Goal: Obtain resource: Download file/media

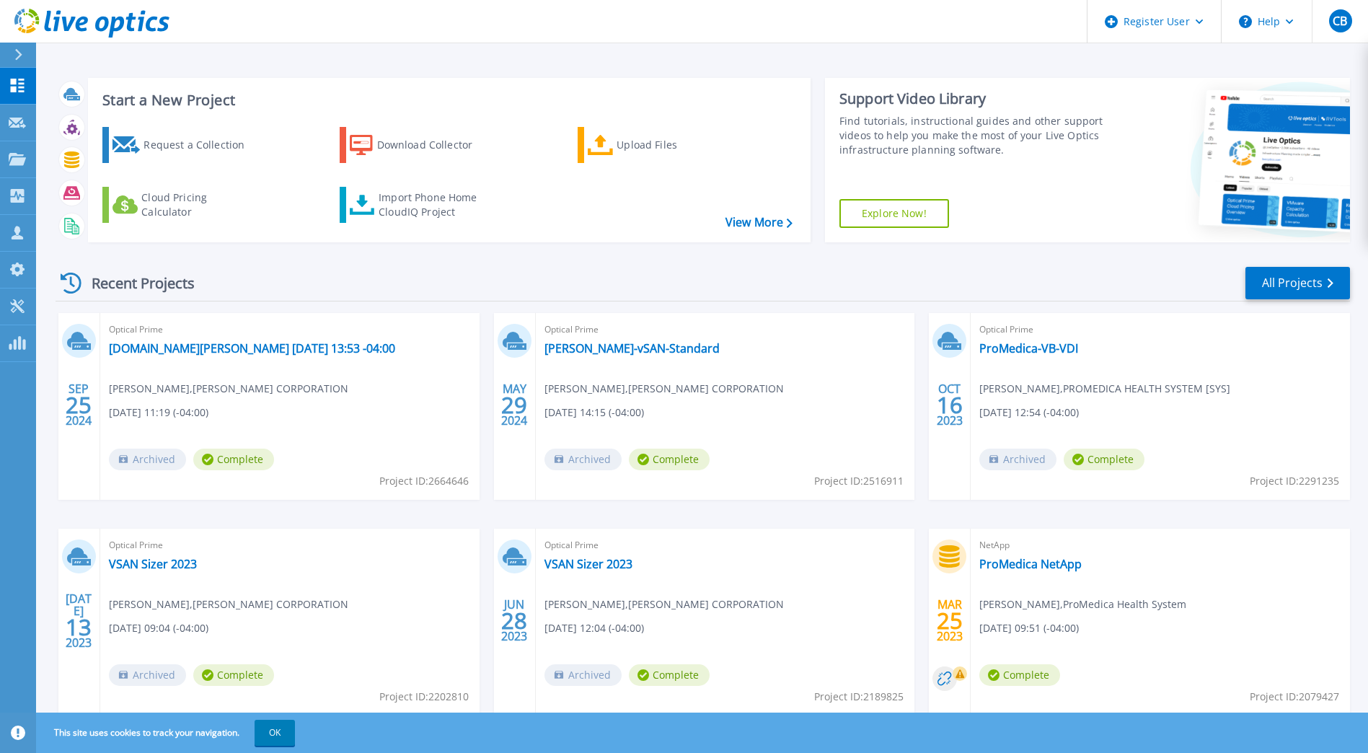
click at [8, 53] on button at bounding box center [18, 55] width 36 height 25
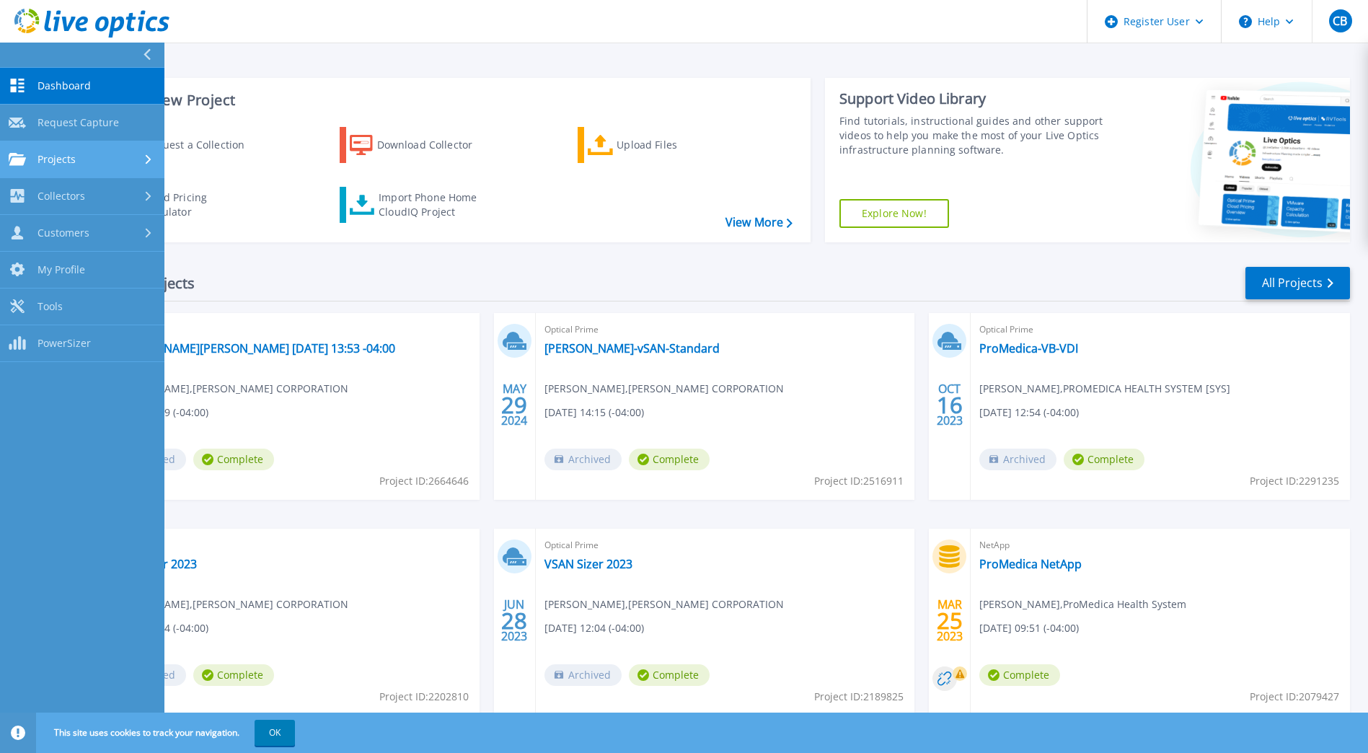
click at [56, 154] on span "Projects" at bounding box center [56, 159] width 38 height 13
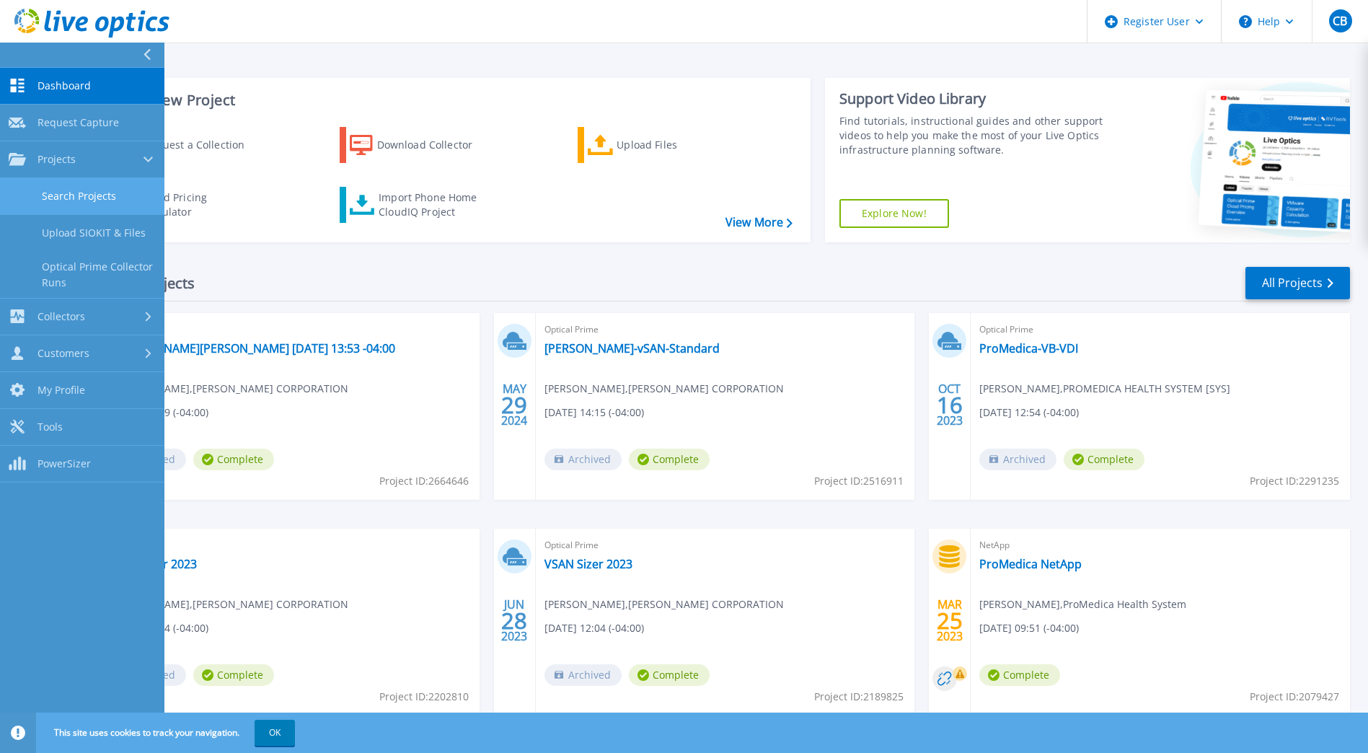
click at [60, 192] on link "Search Projects" at bounding box center [82, 196] width 164 height 37
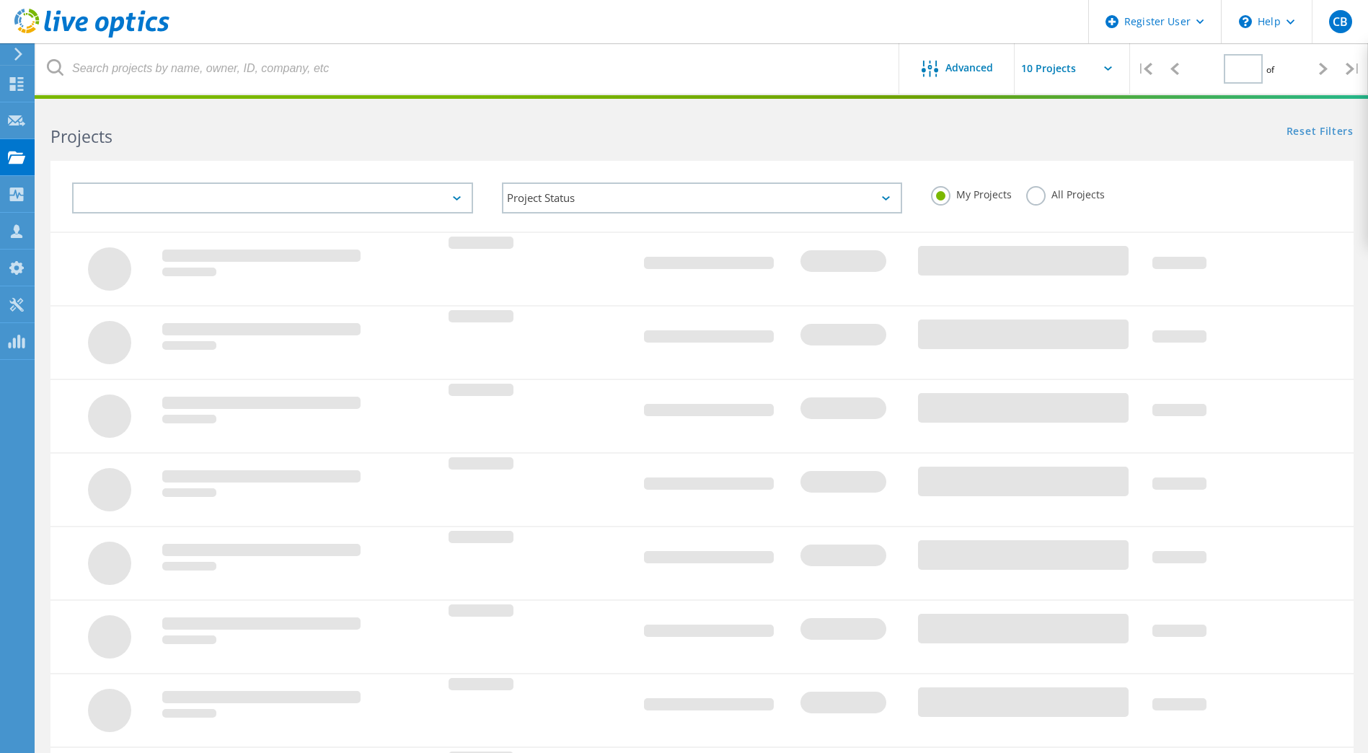
type input "1"
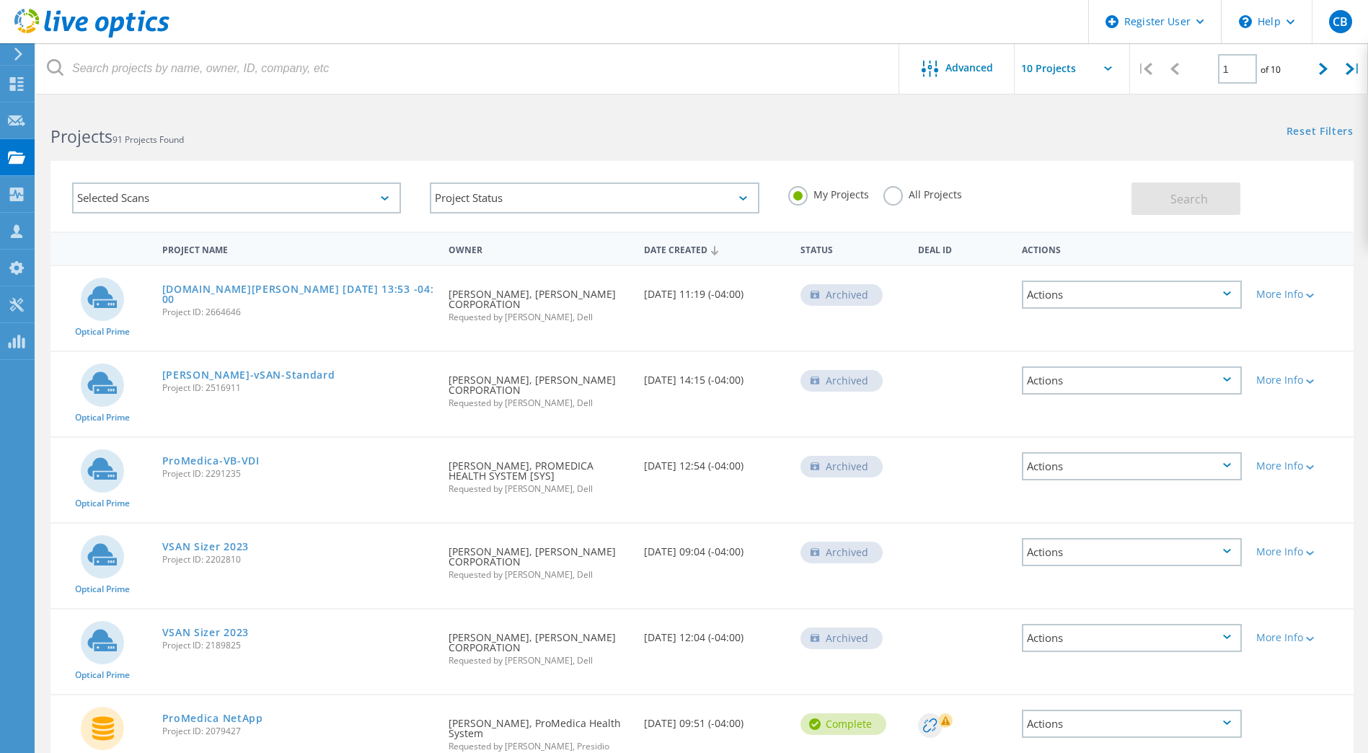
click at [892, 194] on label "All Projects" at bounding box center [922, 193] width 79 height 14
click at [0, 0] on input "All Projects" at bounding box center [0, 0] width 0 height 0
click at [1196, 196] on span "Search" at bounding box center [1188, 199] width 37 height 16
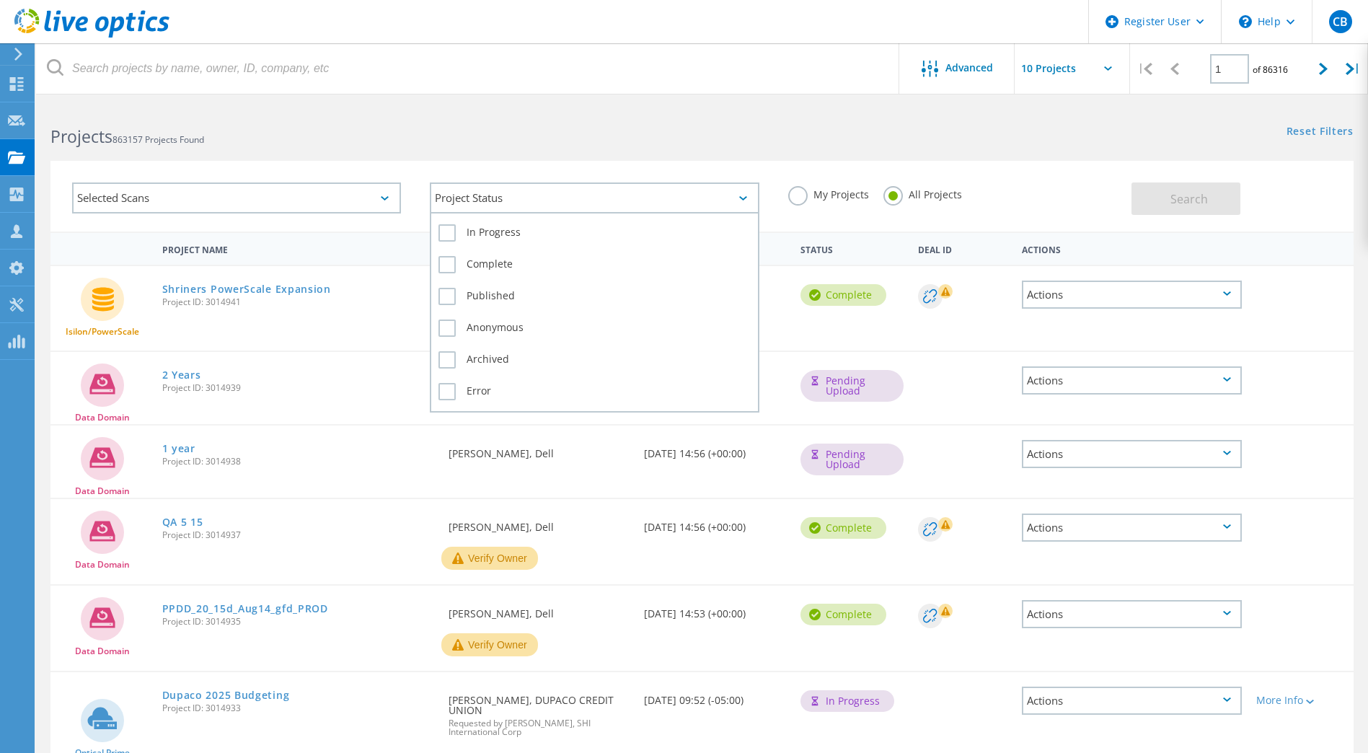
click at [740, 195] on div "Project Status" at bounding box center [594, 197] width 329 height 31
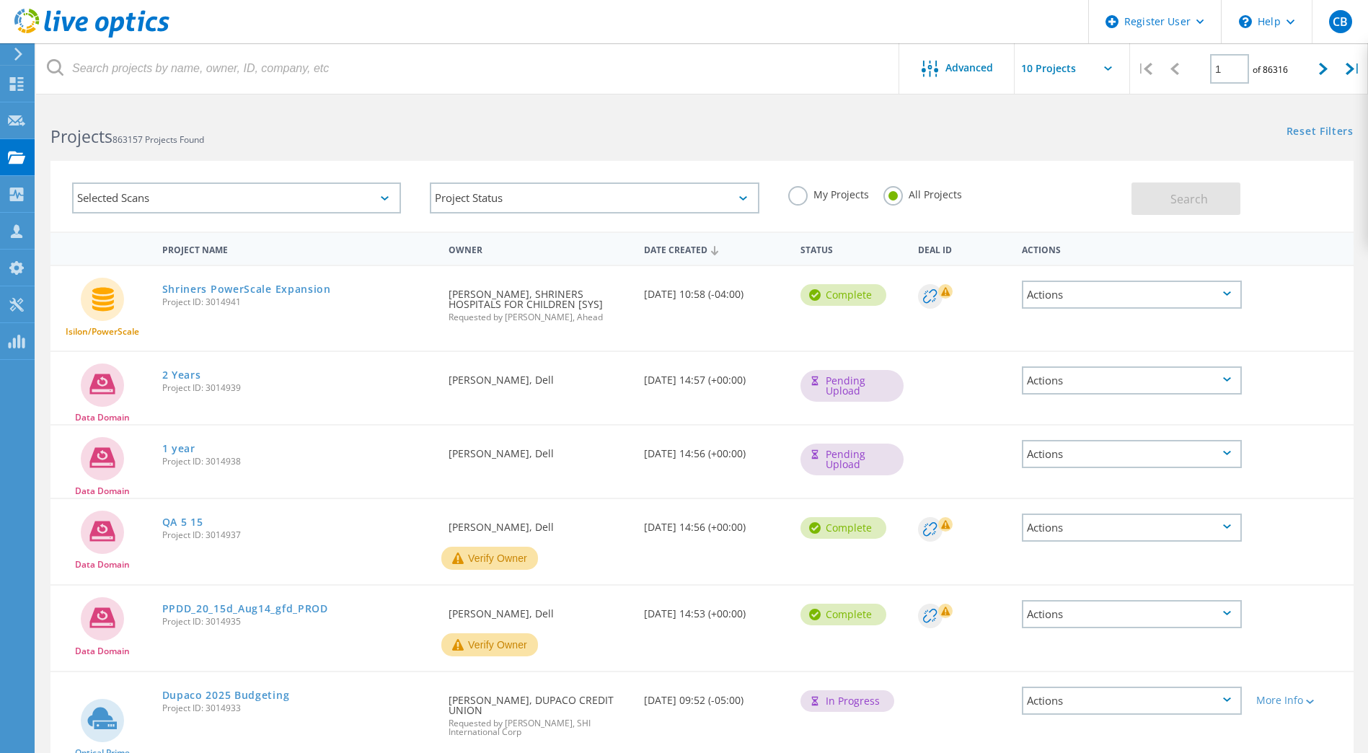
click at [484, 151] on div "Selected Scans Project Status In Progress Complete Published Anonymous Archived…" at bounding box center [702, 187] width 1332 height 89
click at [386, 200] on div "Selected Scans" at bounding box center [236, 197] width 329 height 31
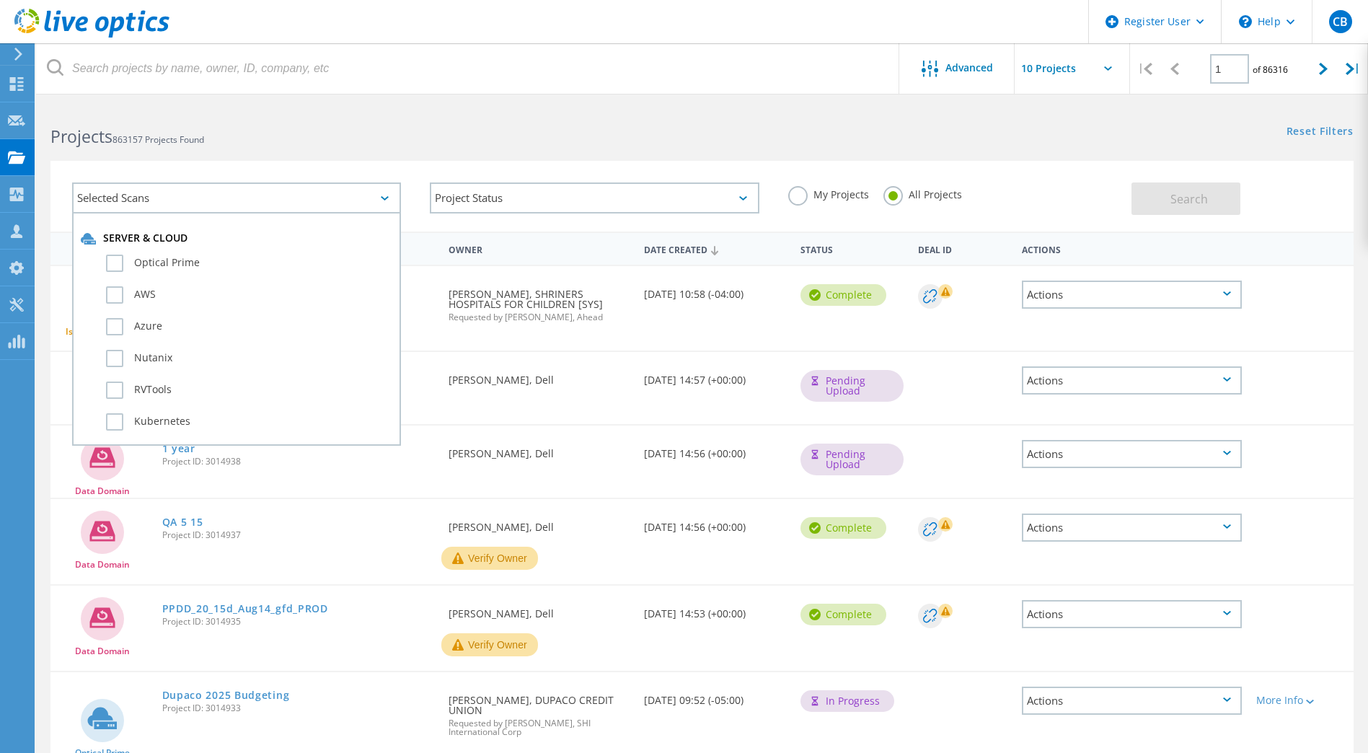
click at [403, 138] on h2 "Projects 863157 Projects Found" at bounding box center [368, 137] width 637 height 24
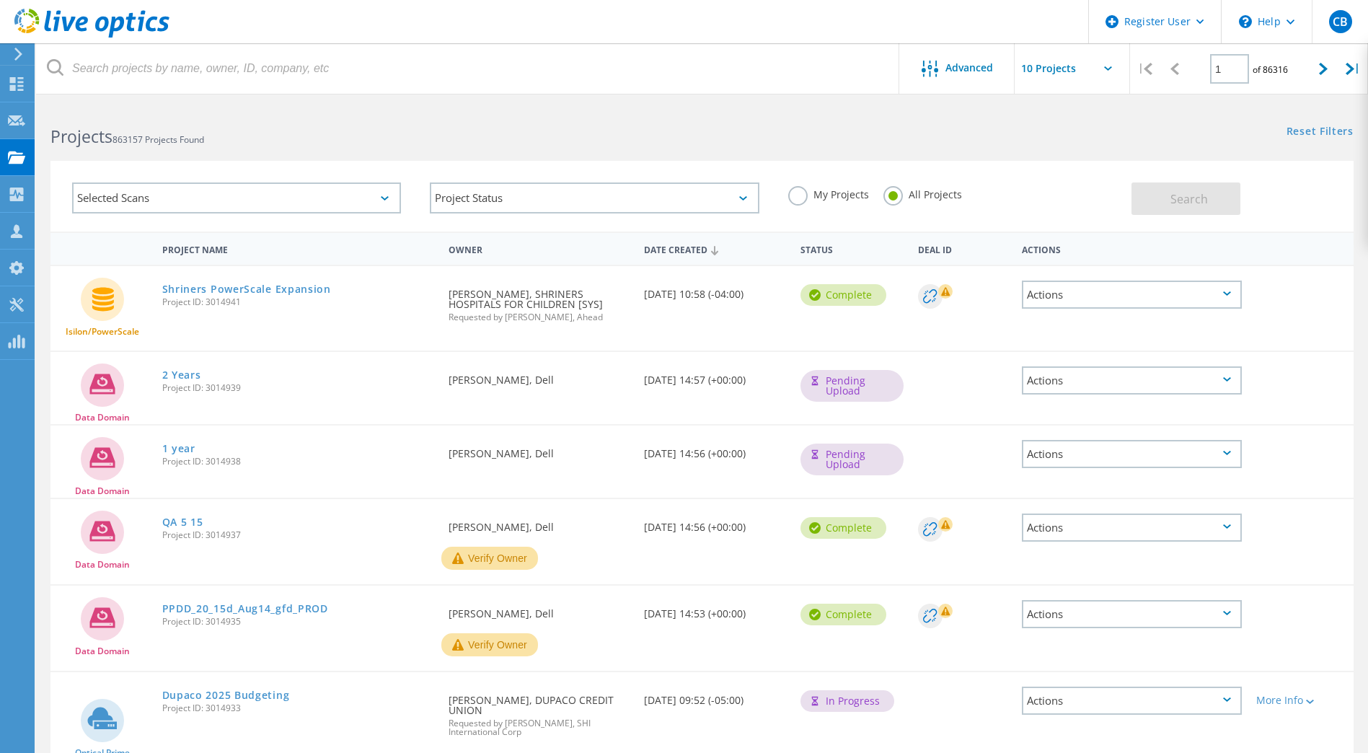
click at [384, 198] on icon at bounding box center [385, 198] width 8 height 4
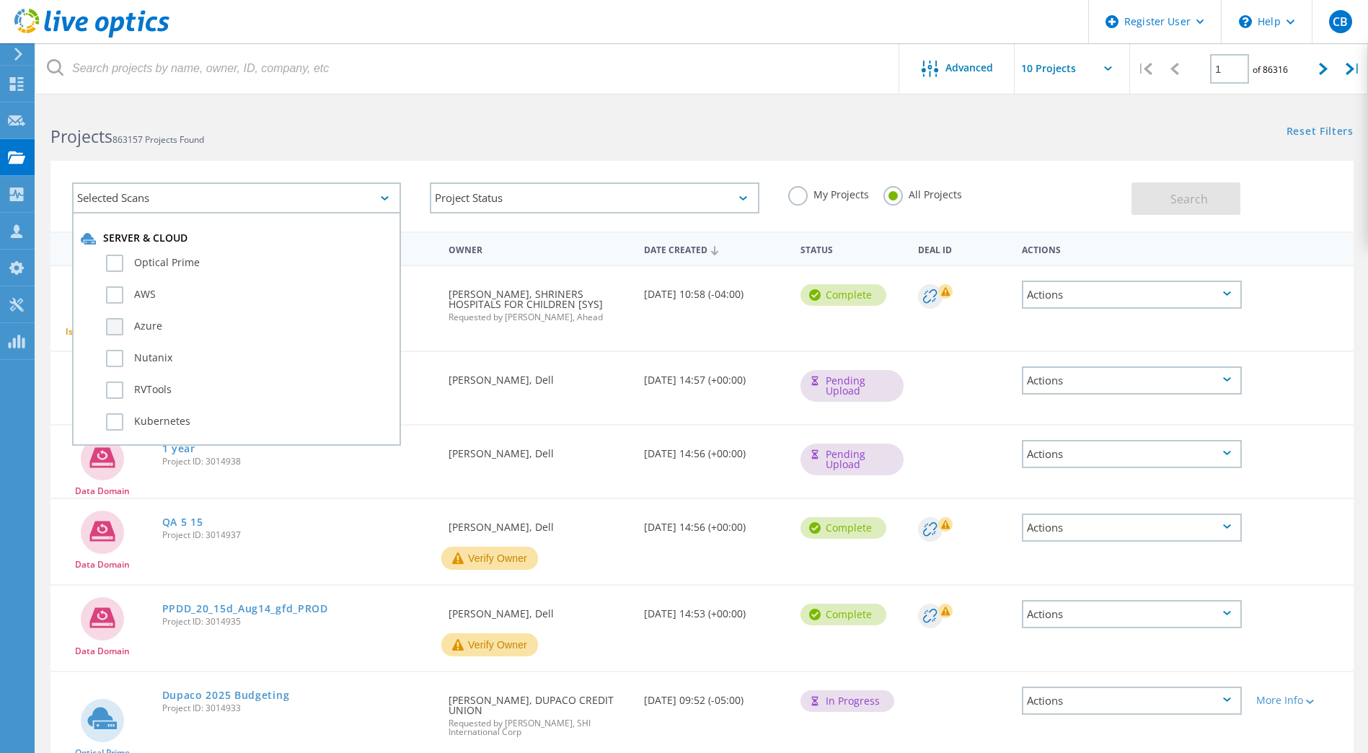
click at [115, 321] on label "Azure" at bounding box center [249, 326] width 286 height 17
click at [0, 0] on input "Azure" at bounding box center [0, 0] width 0 height 0
click at [115, 321] on label "Azure" at bounding box center [249, 326] width 286 height 17
click at [0, 0] on input "Azure" at bounding box center [0, 0] width 0 height 0
click at [383, 110] on div "Projects 863157 Projects Found" at bounding box center [368, 124] width 665 height 38
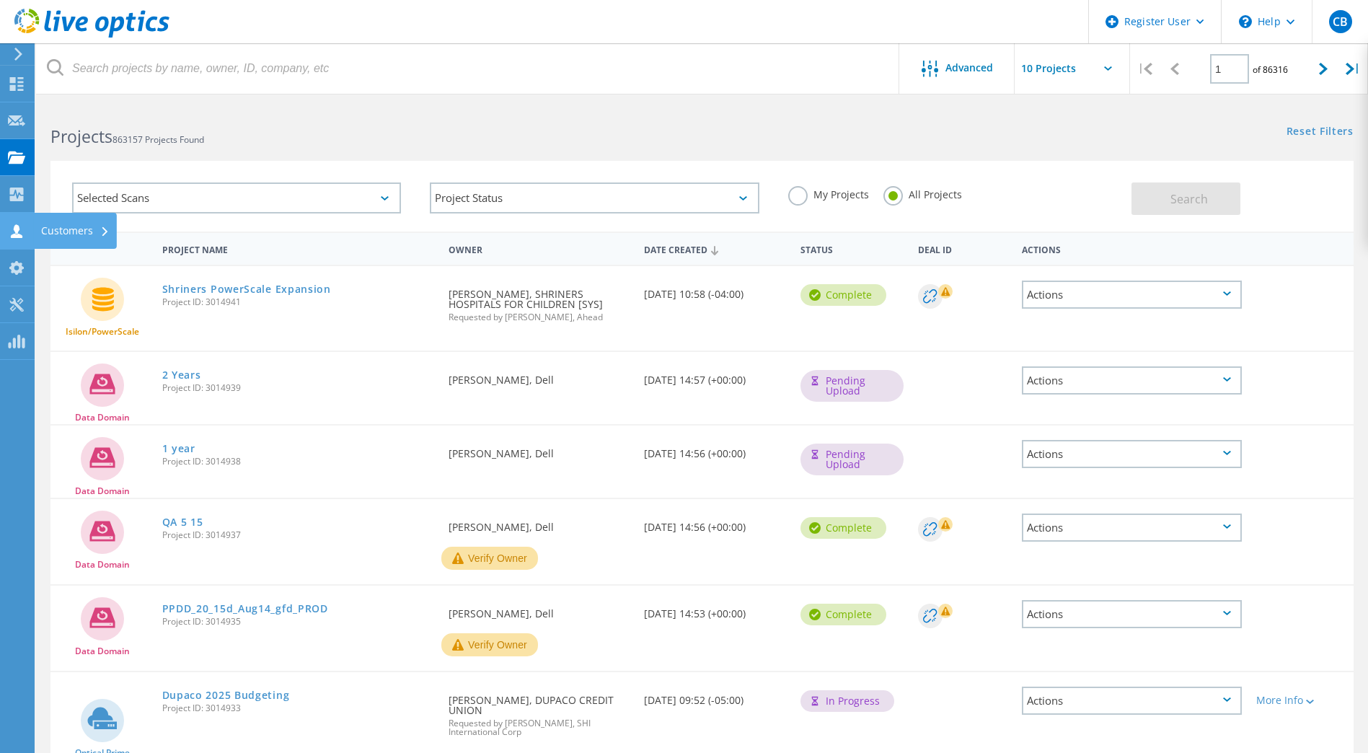
click at [58, 229] on div "Customers" at bounding box center [75, 231] width 68 height 10
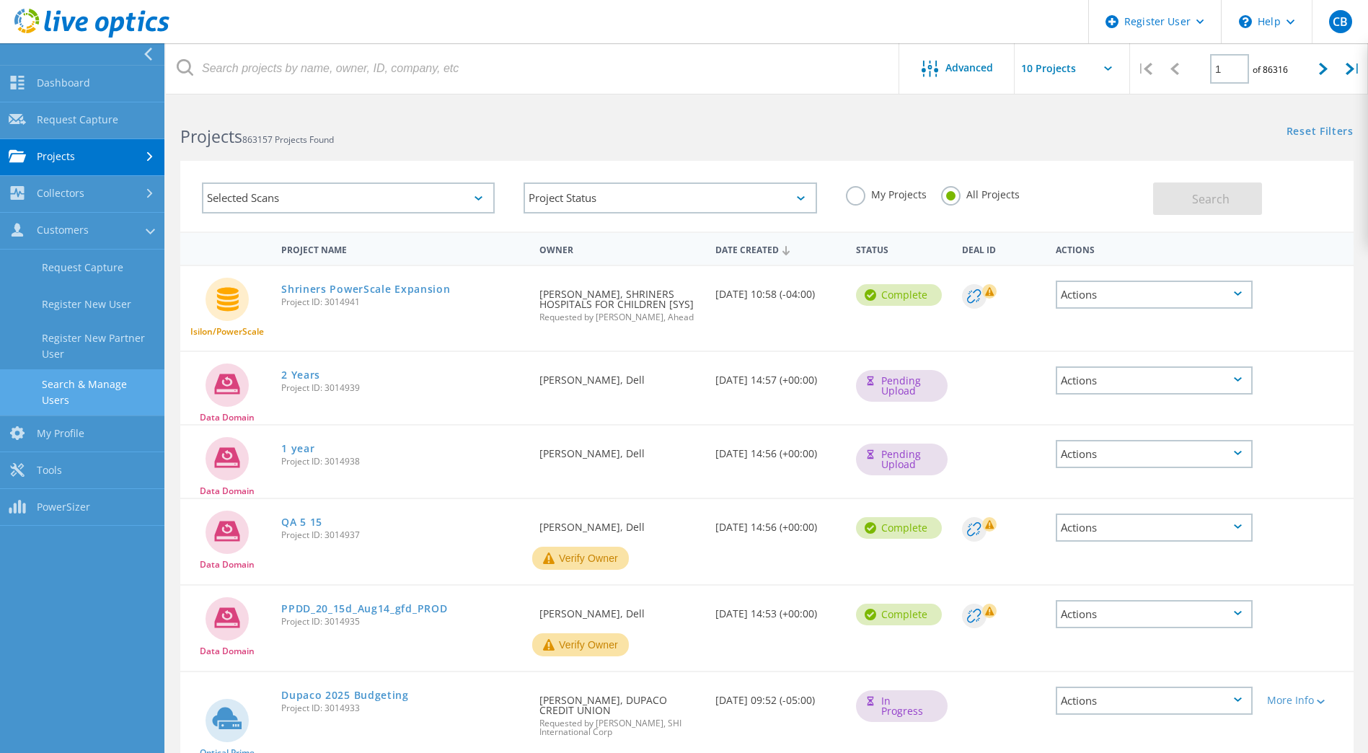
click at [107, 385] on link "Search & Manage Users" at bounding box center [82, 392] width 164 height 46
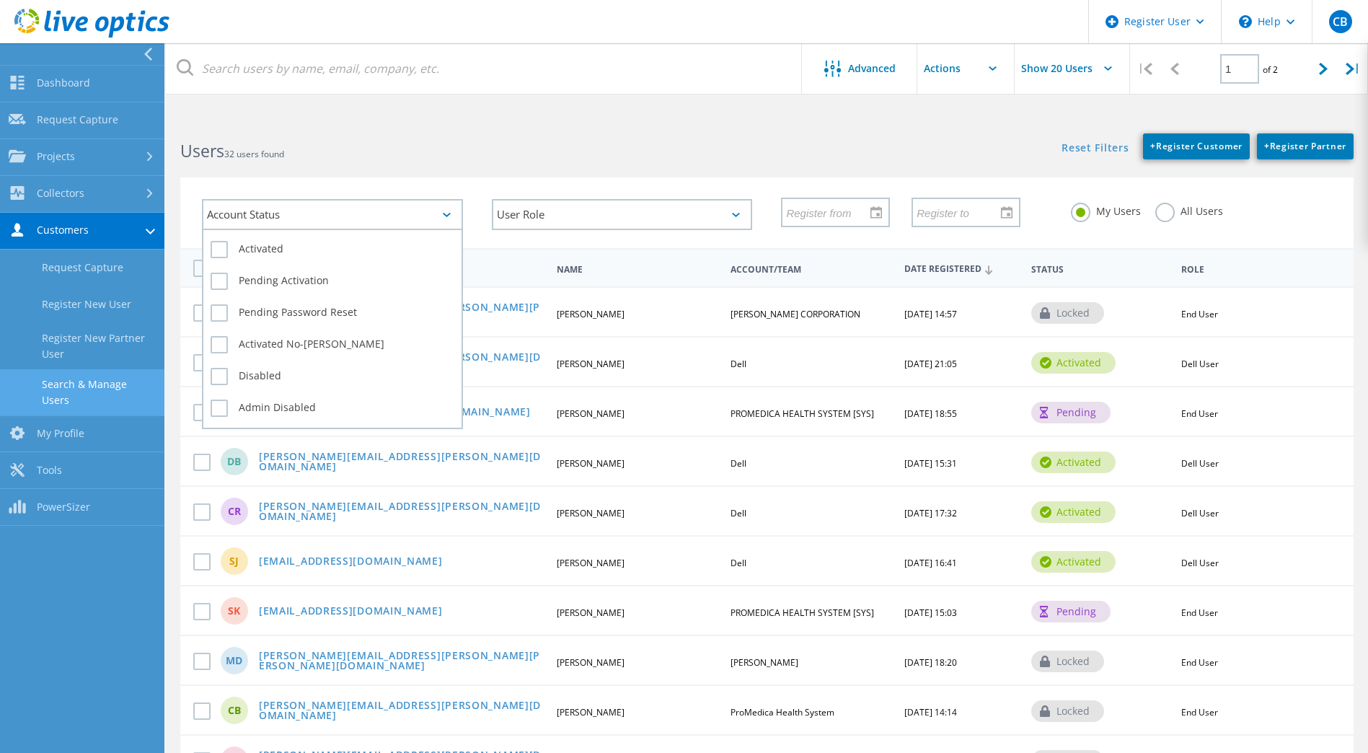
click at [453, 213] on div "Account Status" at bounding box center [332, 214] width 261 height 31
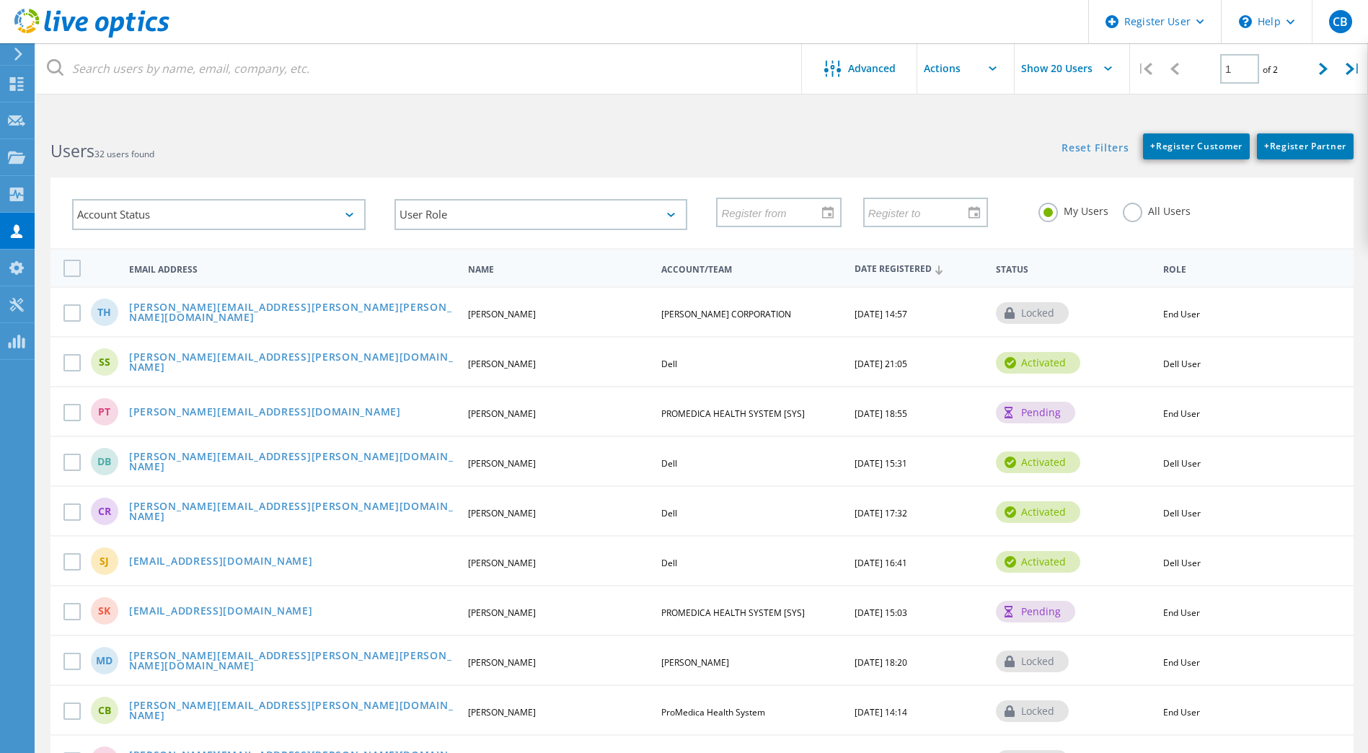
click at [398, 161] on h2 "Users 32 users found" at bounding box center [368, 151] width 637 height 24
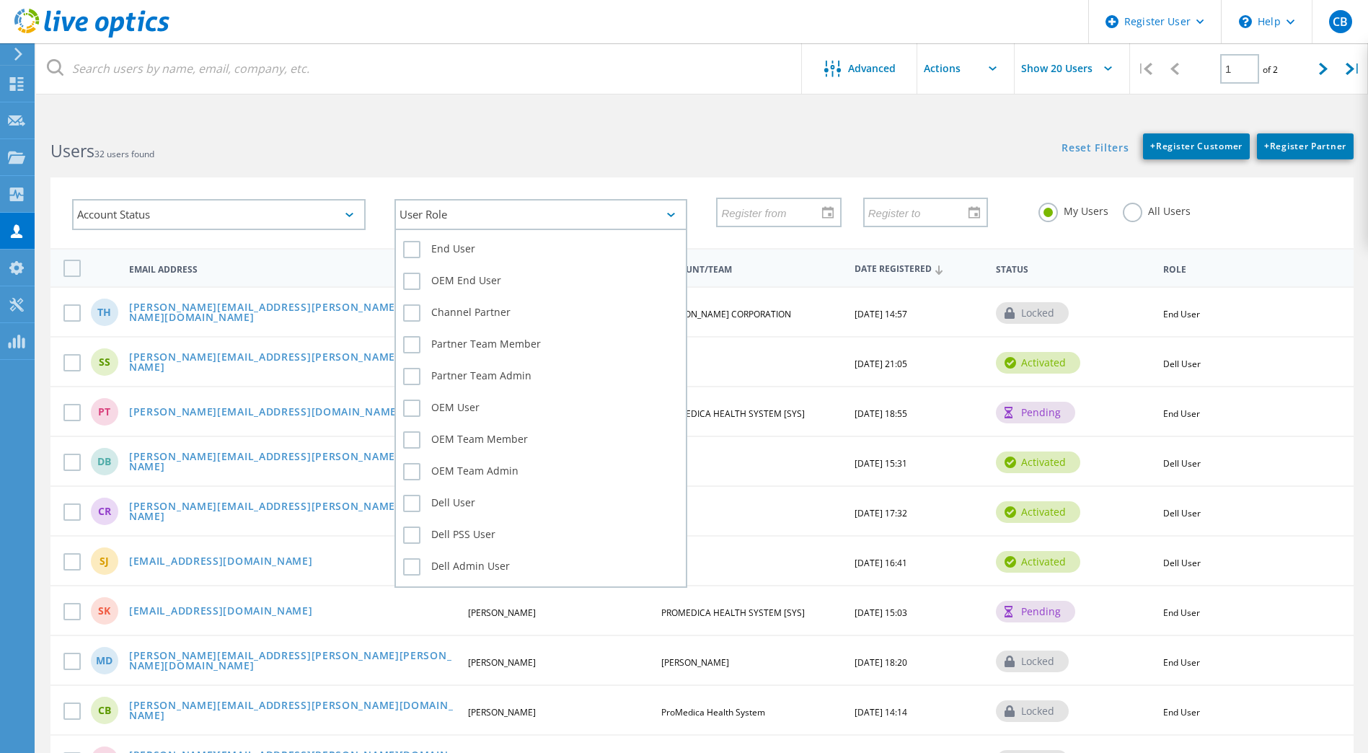
click at [673, 216] on icon at bounding box center [671, 215] width 8 height 4
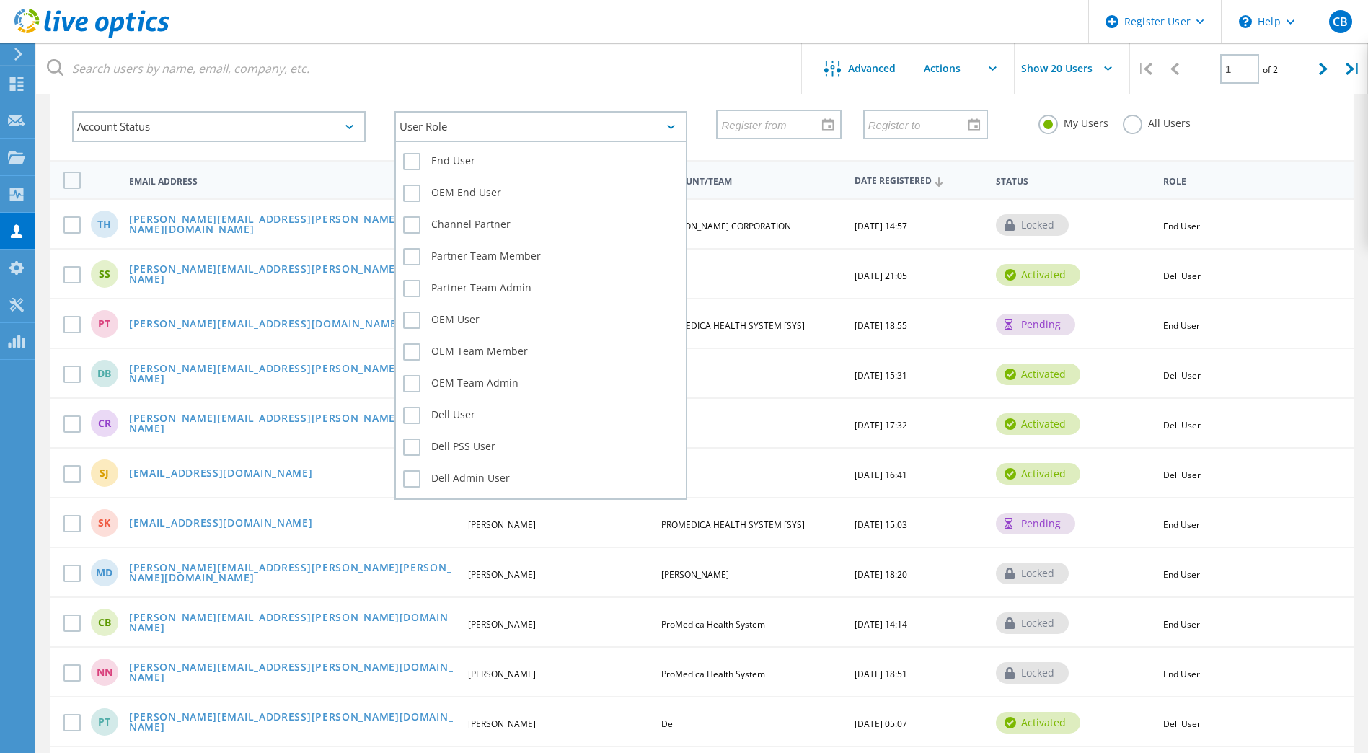
scroll to position [72, 0]
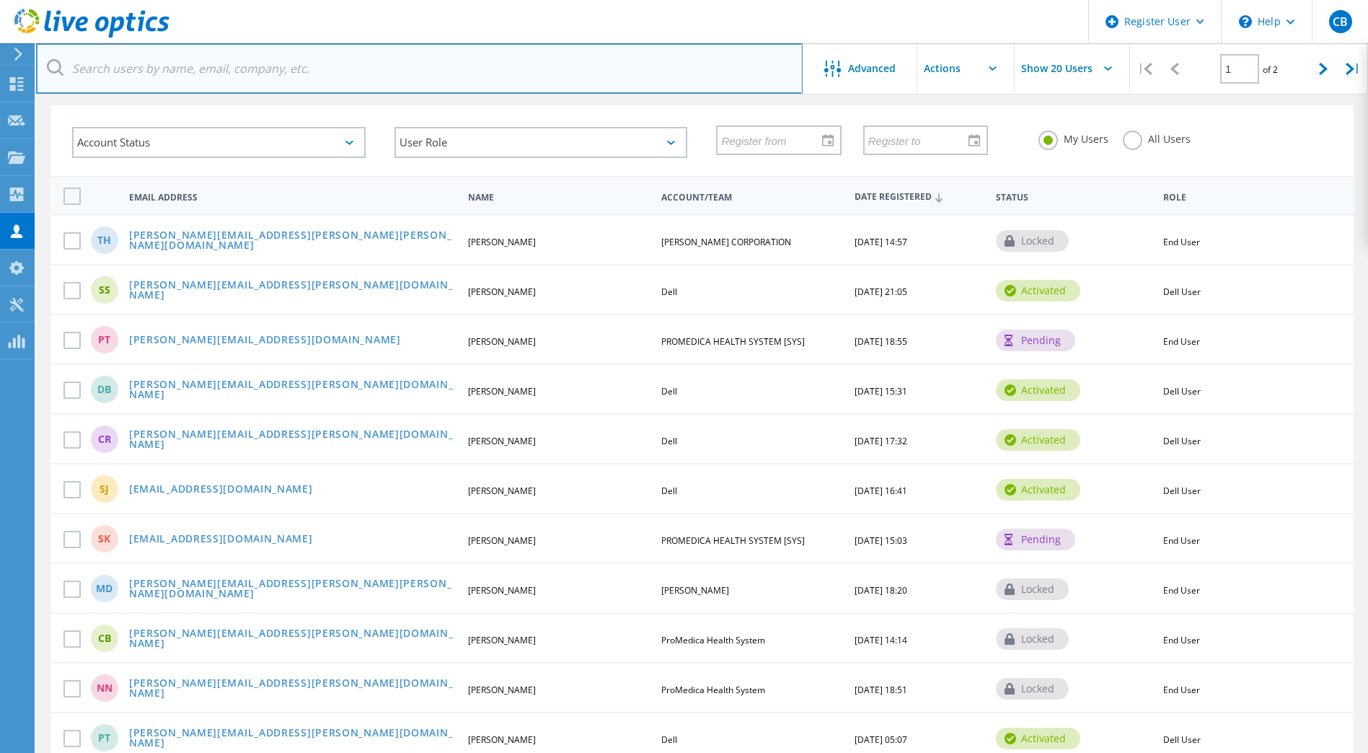
click at [544, 89] on input "text" at bounding box center [419, 68] width 766 height 50
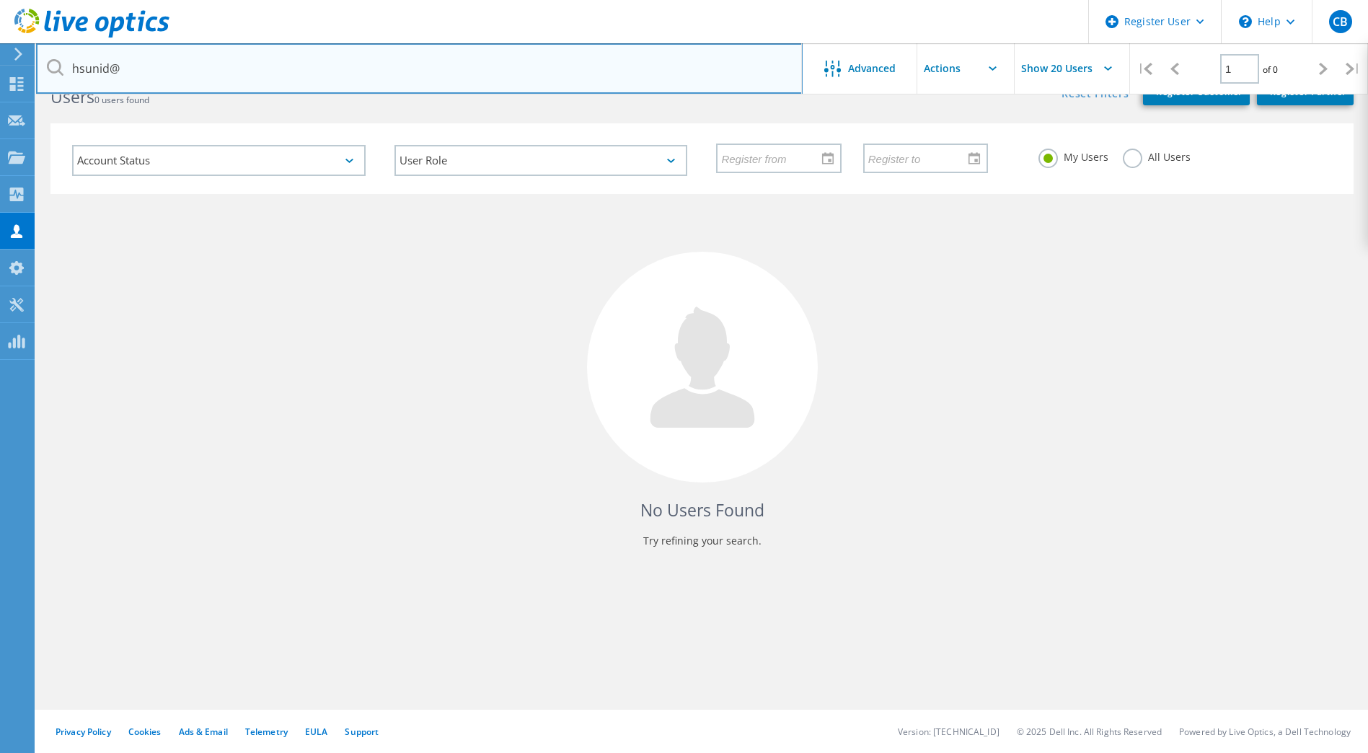
scroll to position [54, 0]
type input "hsunid@buckeyebroadband.com"
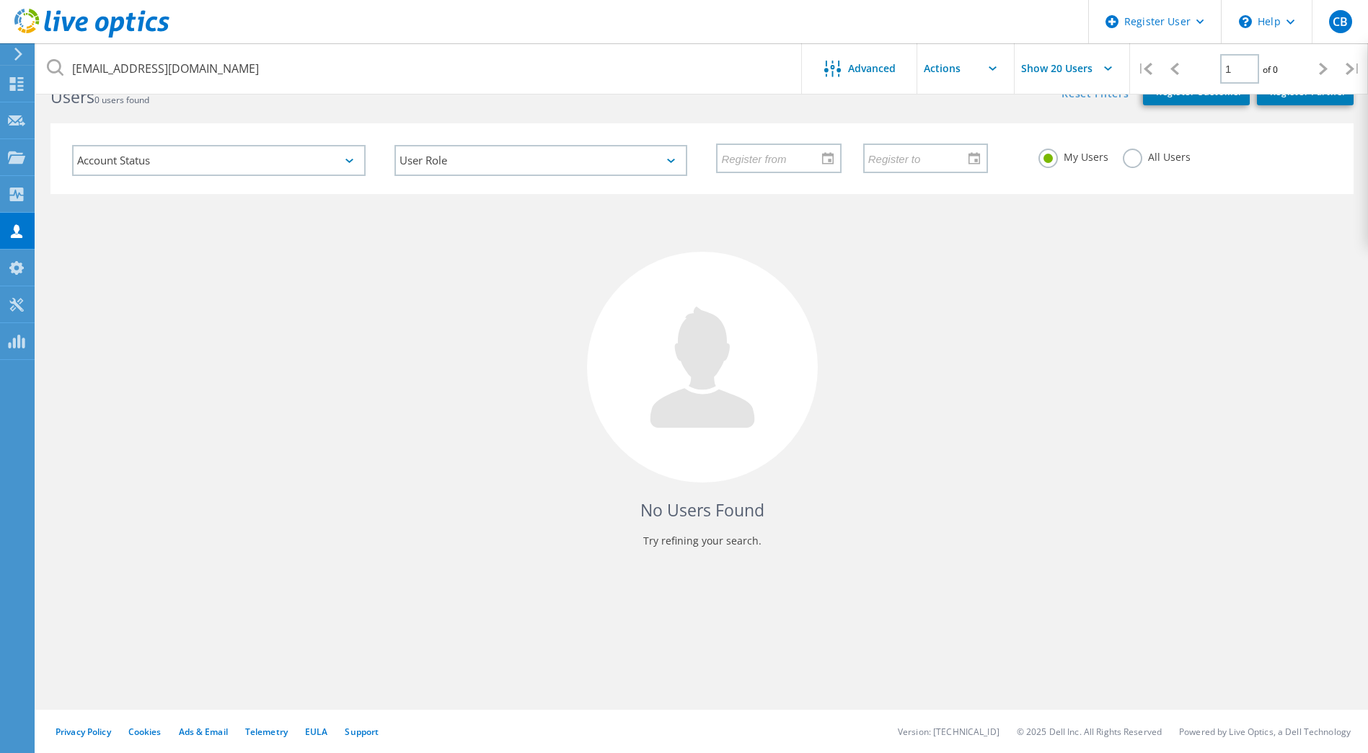
click at [420, 332] on div "No Users Found Try refining your search." at bounding box center [701, 384] width 1303 height 380
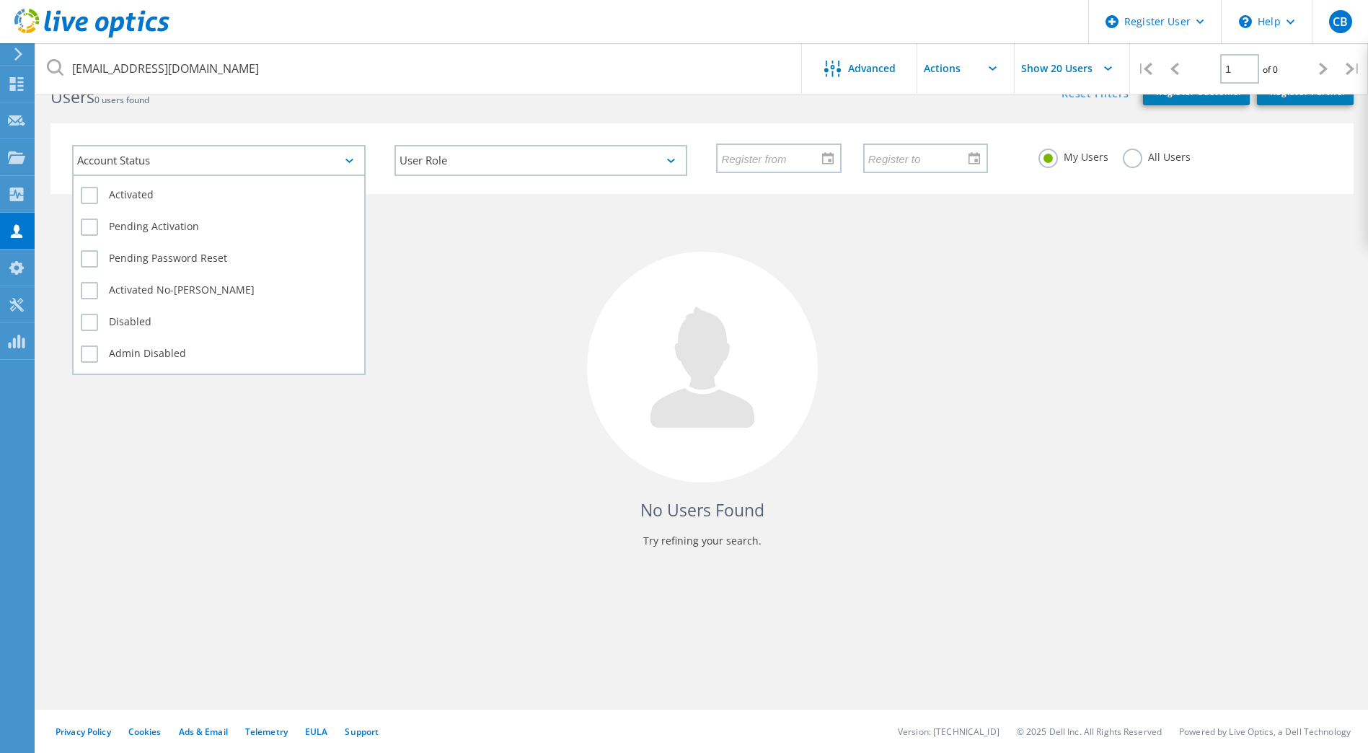
click at [350, 162] on icon at bounding box center [349, 161] width 8 height 4
click at [135, 191] on label "Activated" at bounding box center [219, 195] width 276 height 17
click at [0, 0] on input "Activated" at bounding box center [0, 0] width 0 height 0
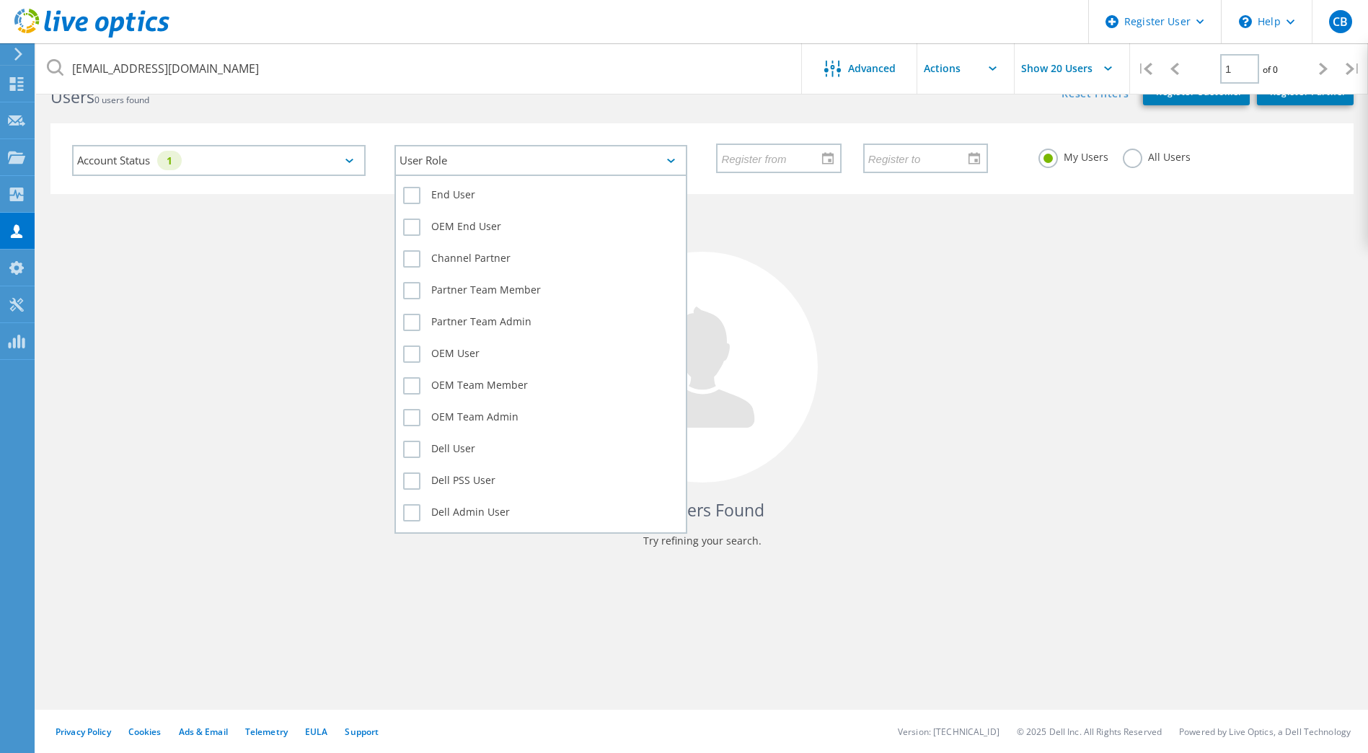
click at [662, 163] on div "User Role" at bounding box center [540, 160] width 293 height 31
click at [415, 190] on label "End User" at bounding box center [541, 195] width 276 height 17
click at [0, 0] on input "End User" at bounding box center [0, 0] width 0 height 0
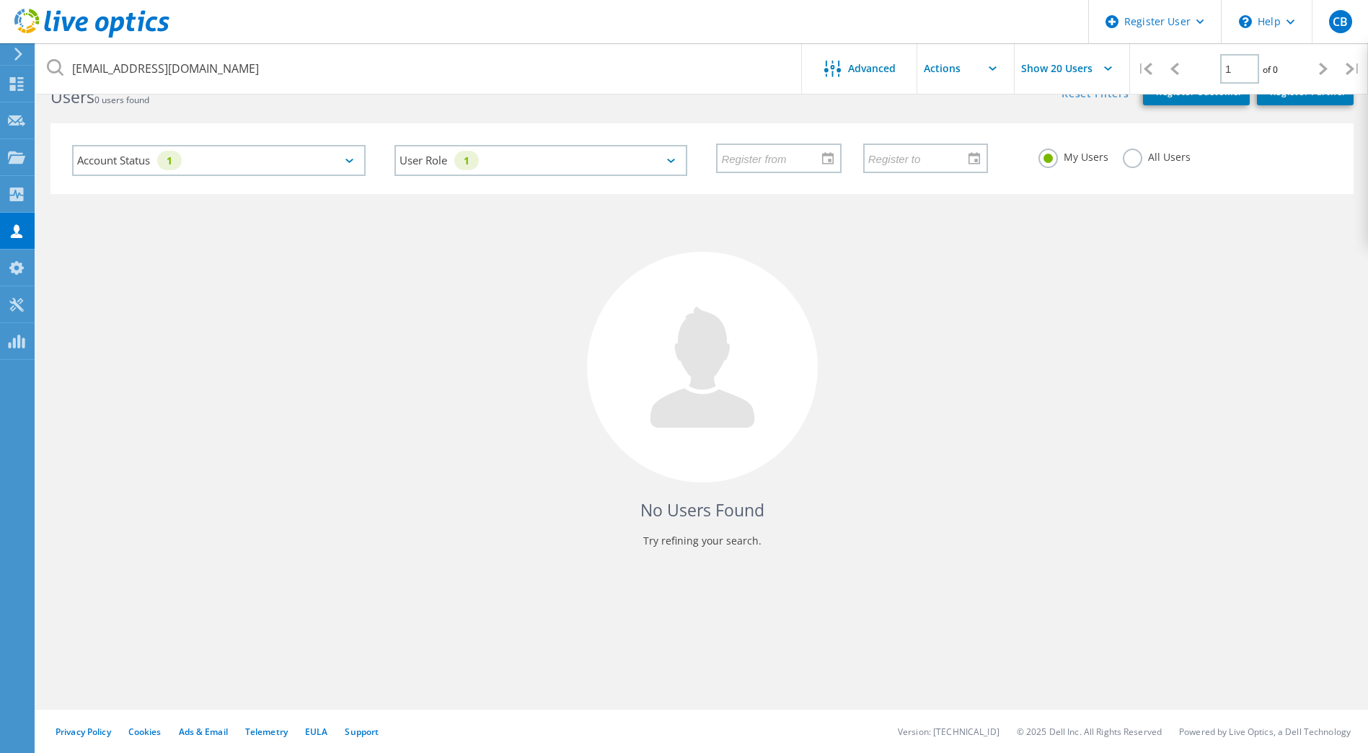
click at [1127, 157] on label "All Users" at bounding box center [1156, 156] width 68 height 14
click at [0, 0] on input "All Users" at bounding box center [0, 0] width 0 height 0
click at [834, 71] on icon at bounding box center [832, 69] width 17 height 17
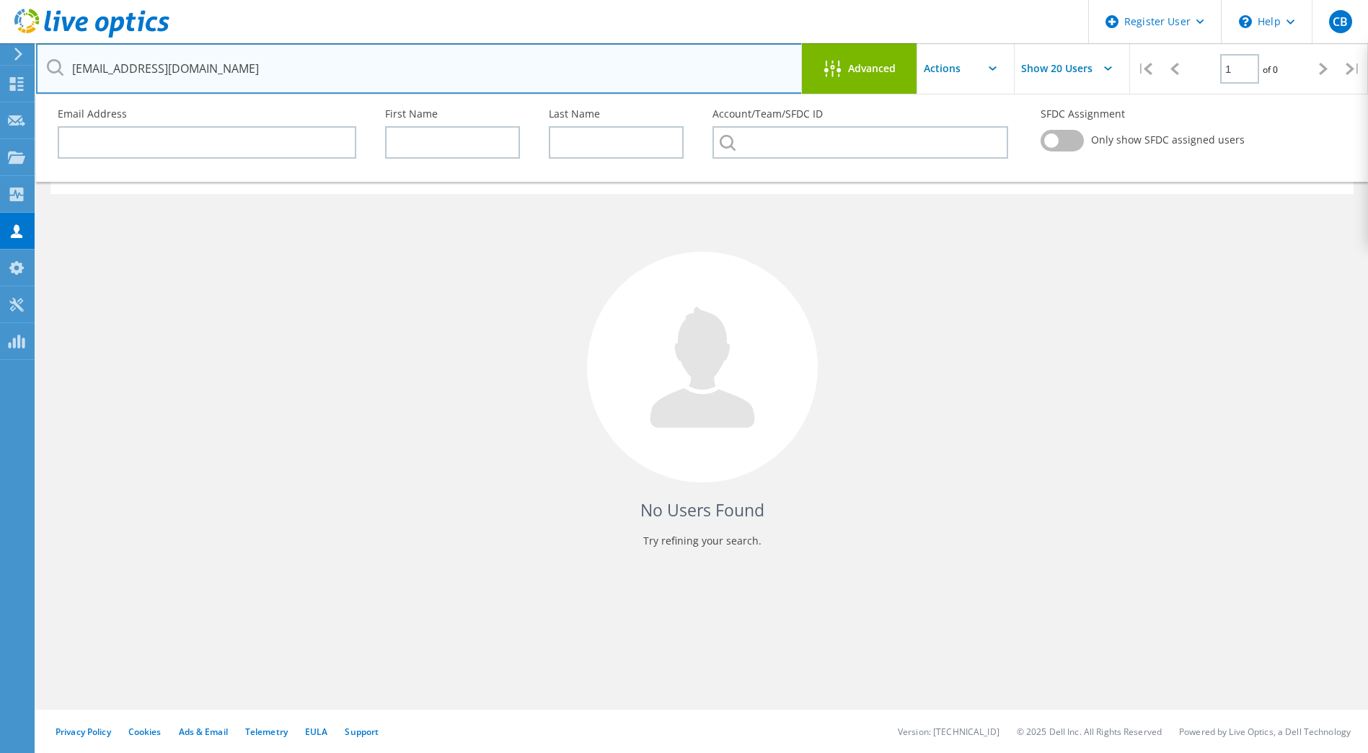
drag, startPoint x: 275, startPoint y: 74, endPoint x: -9, endPoint y: 78, distance: 284.1
click at [0, 78] on html "Register User \n Help Explore Helpful Articles Contact Support CB Dell User Chr…" at bounding box center [684, 349] width 1368 height 807
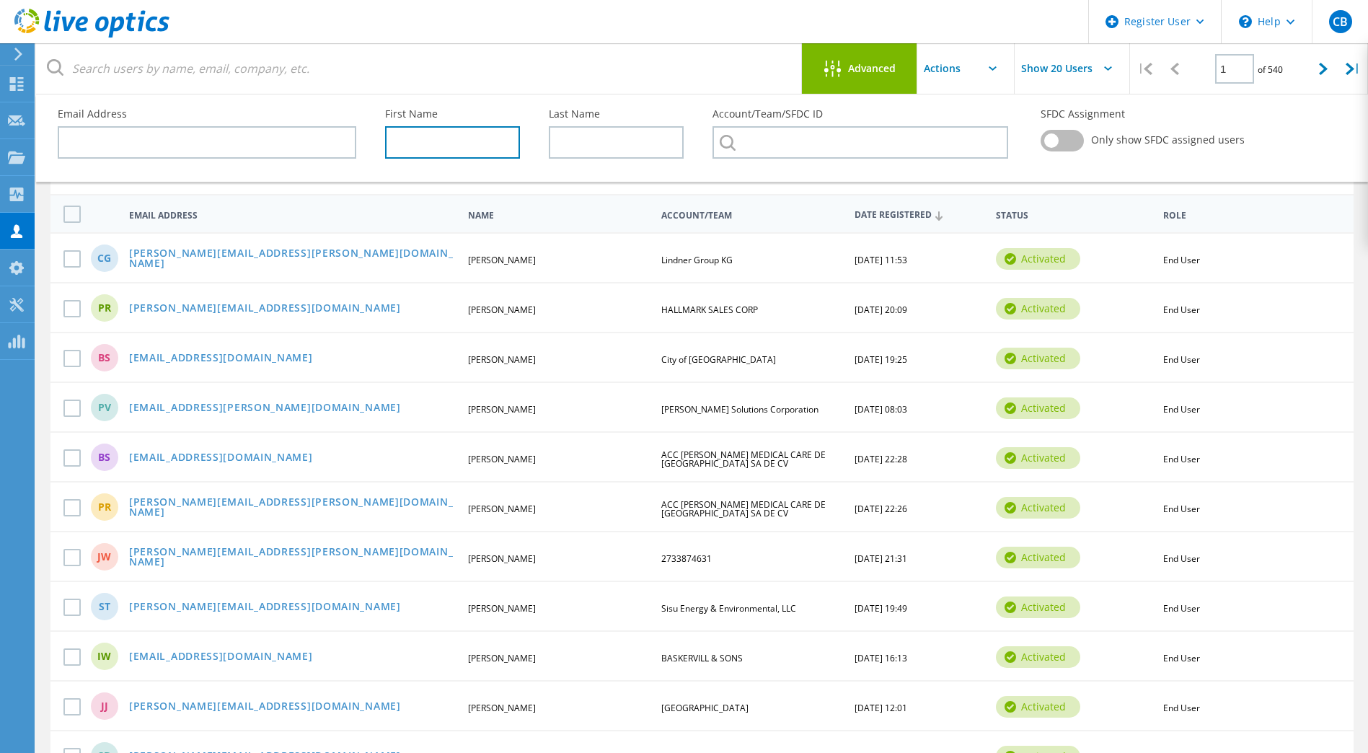
click at [475, 141] on input "text" at bounding box center [452, 142] width 135 height 32
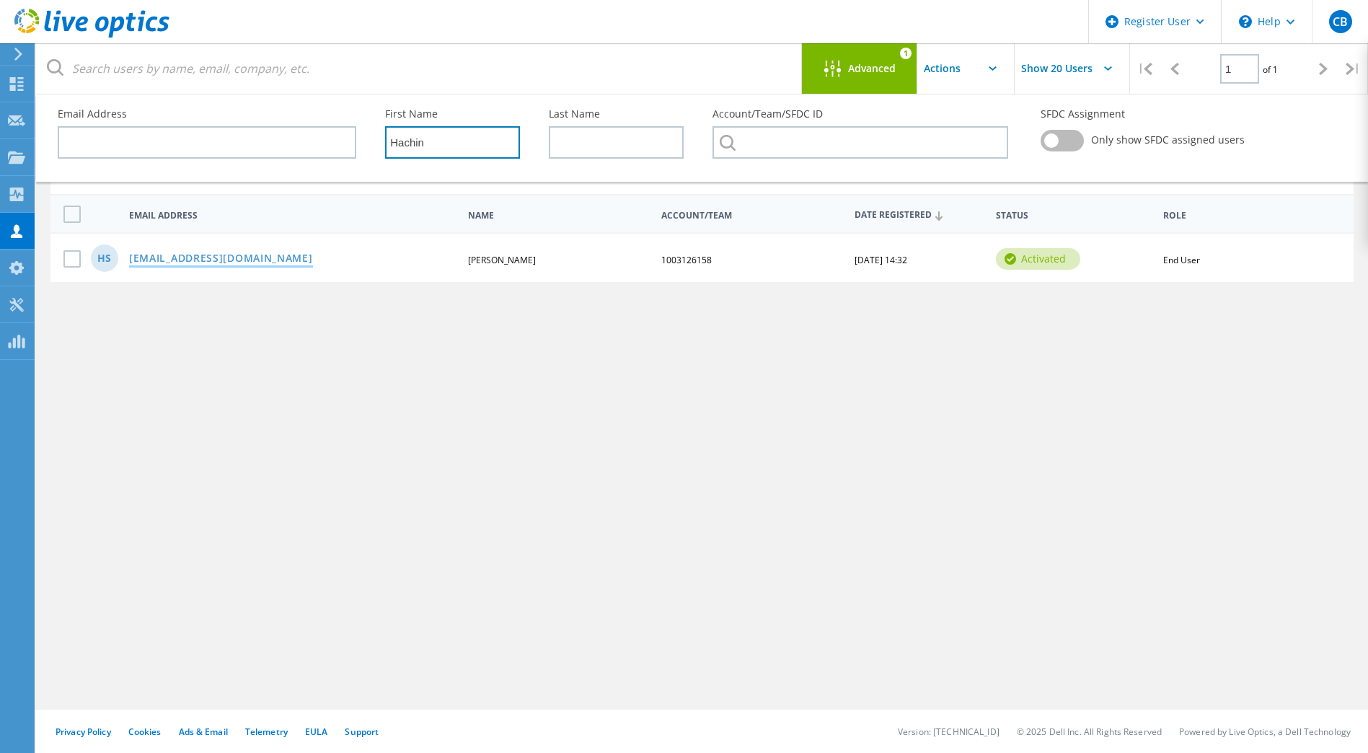
type input "Hachin"
click at [206, 256] on link "hsunid@sharedsvcs.com" at bounding box center [221, 259] width 184 height 12
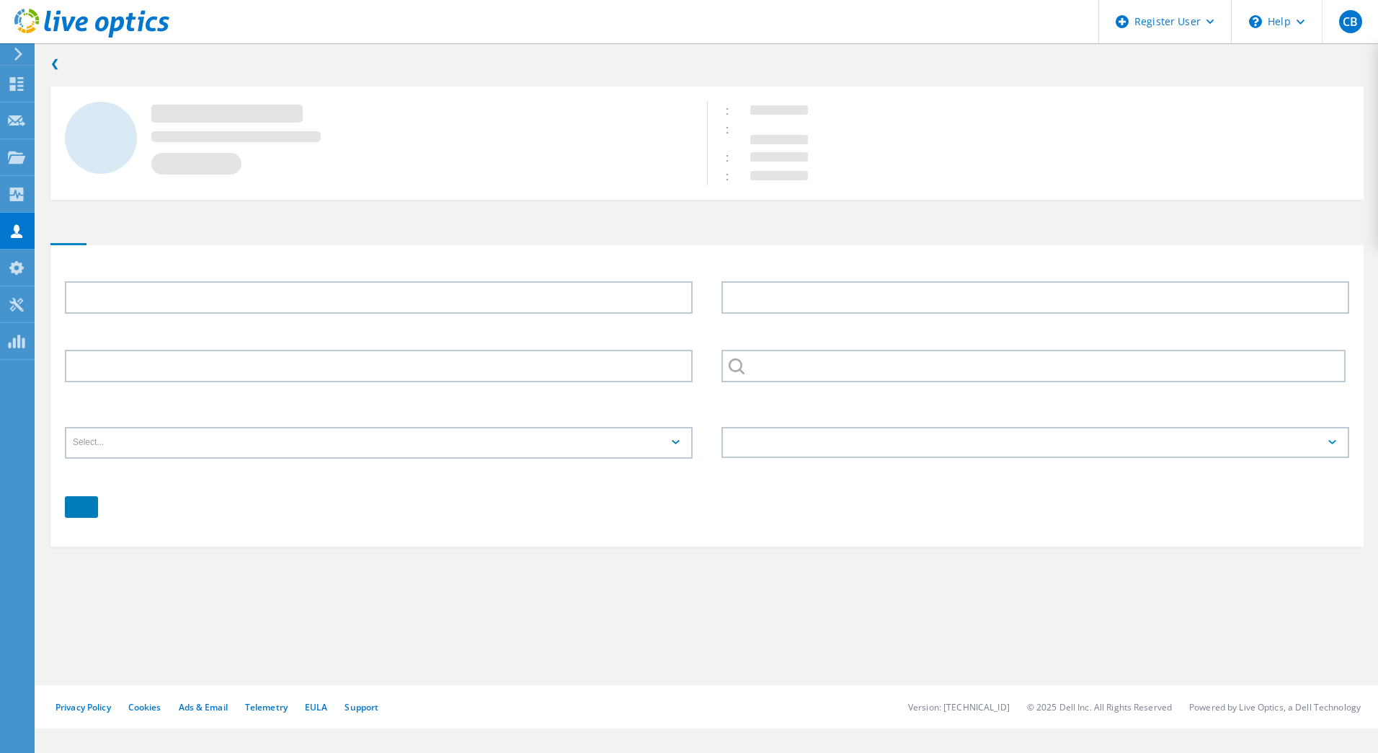
type input "Hachin"
type input "Sunid"
type input "1003126158"
type input "English"
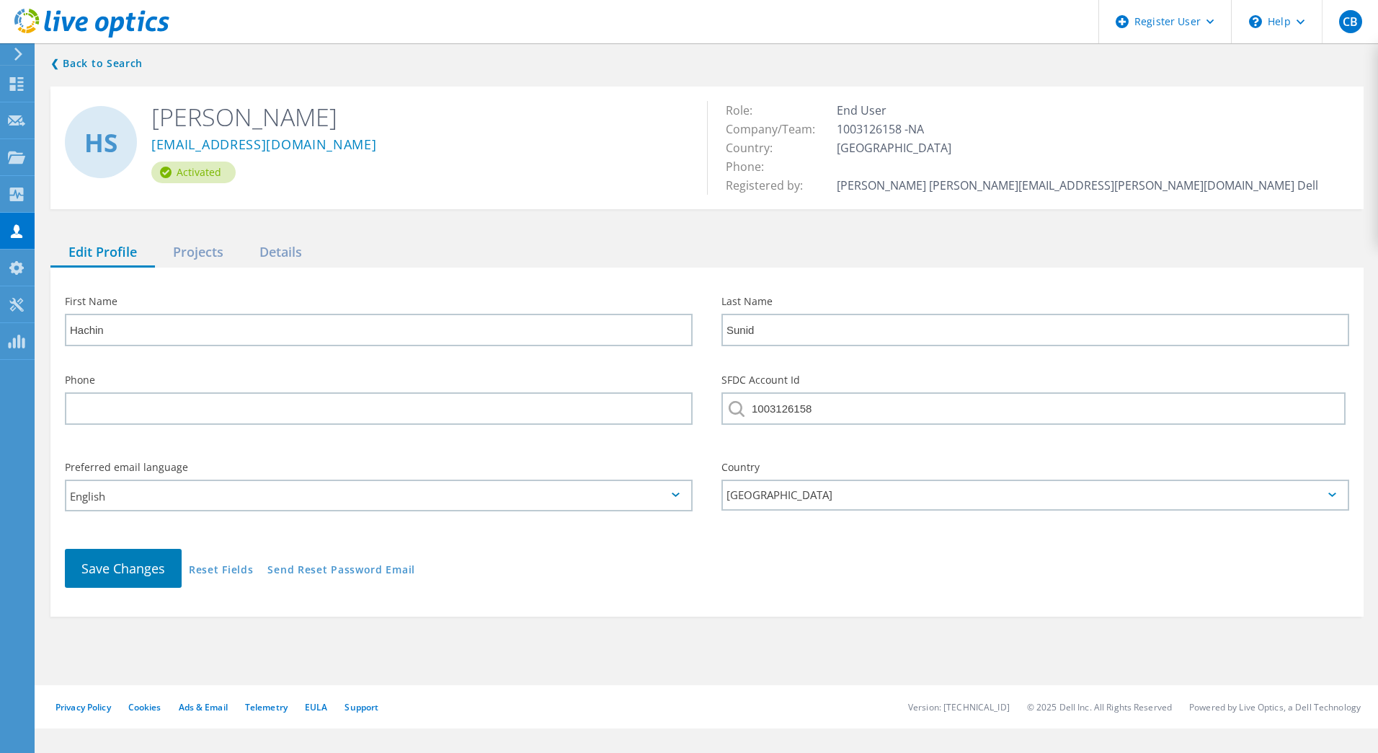
click at [206, 256] on div "Projects" at bounding box center [198, 253] width 87 height 30
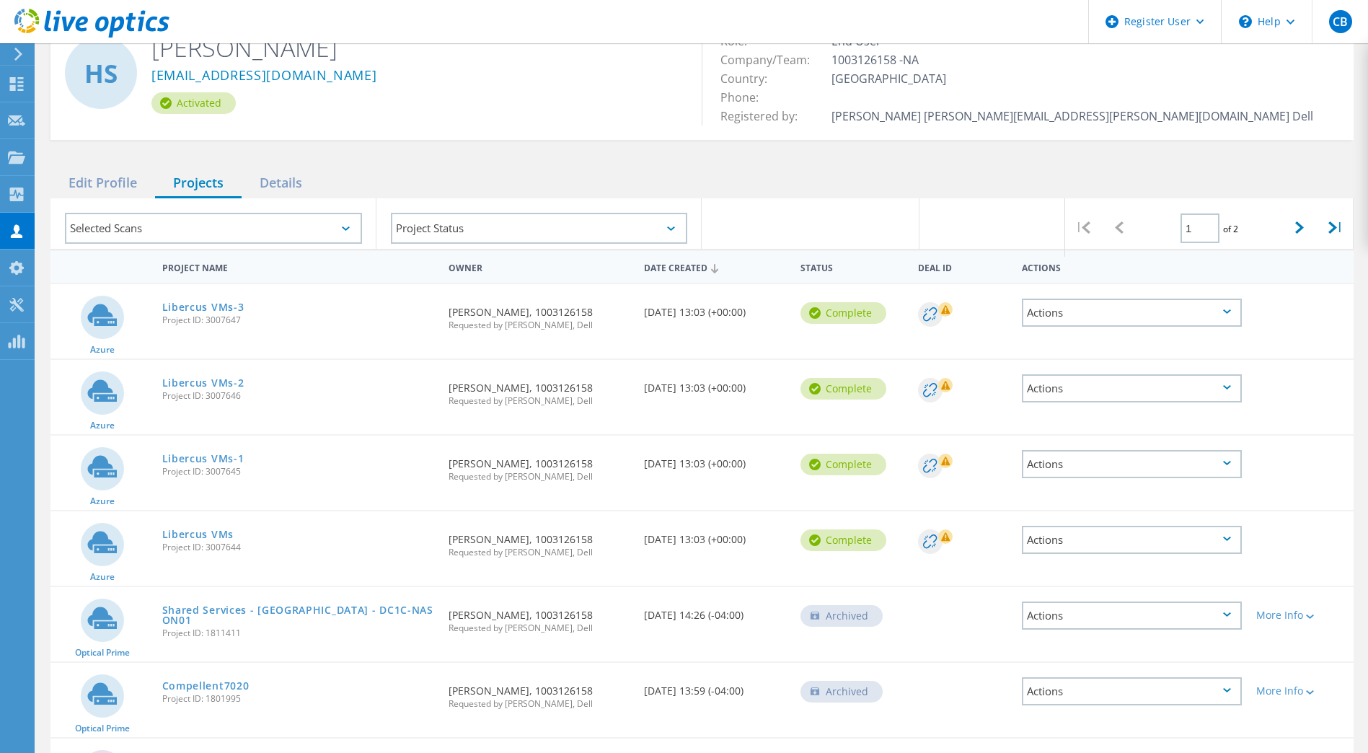
scroll to position [72, 0]
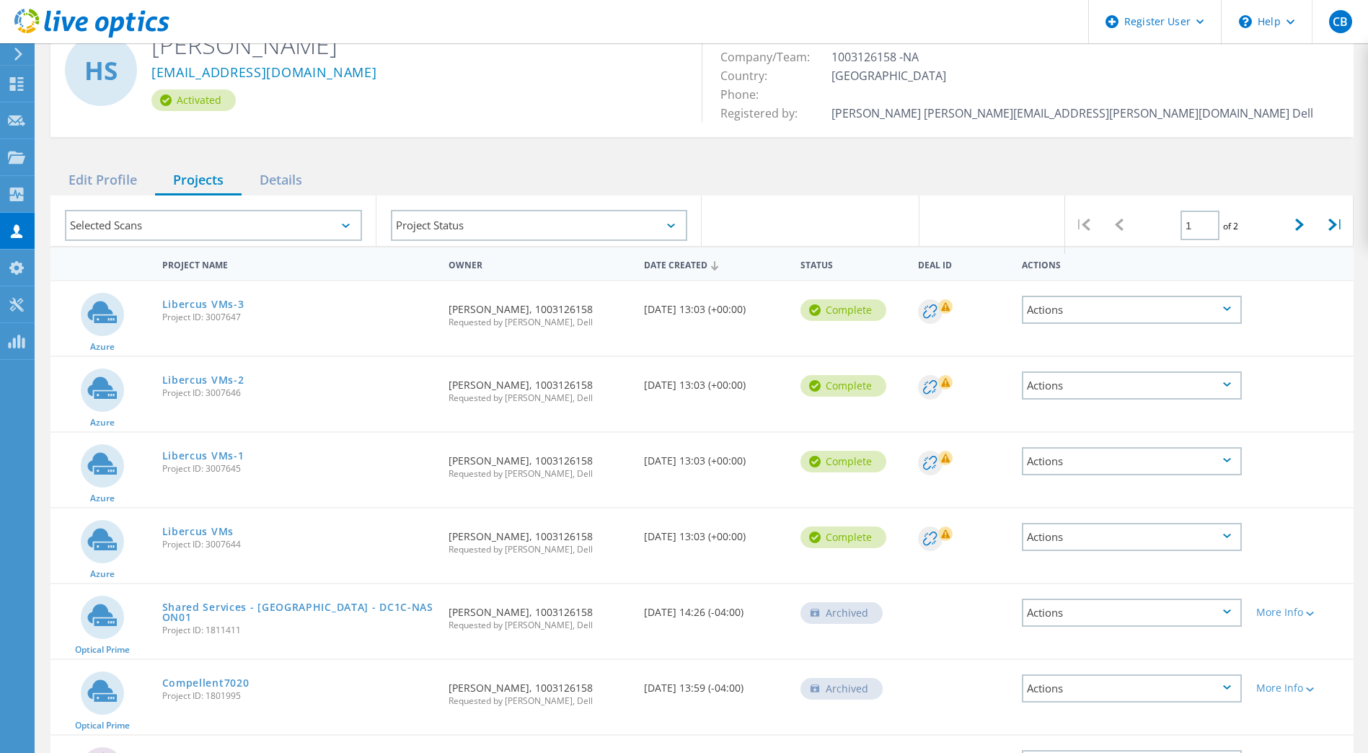
click at [1232, 311] on div "Actions" at bounding box center [1132, 310] width 220 height 28
click at [1069, 280] on div "Project Details" at bounding box center [1131, 276] width 217 height 22
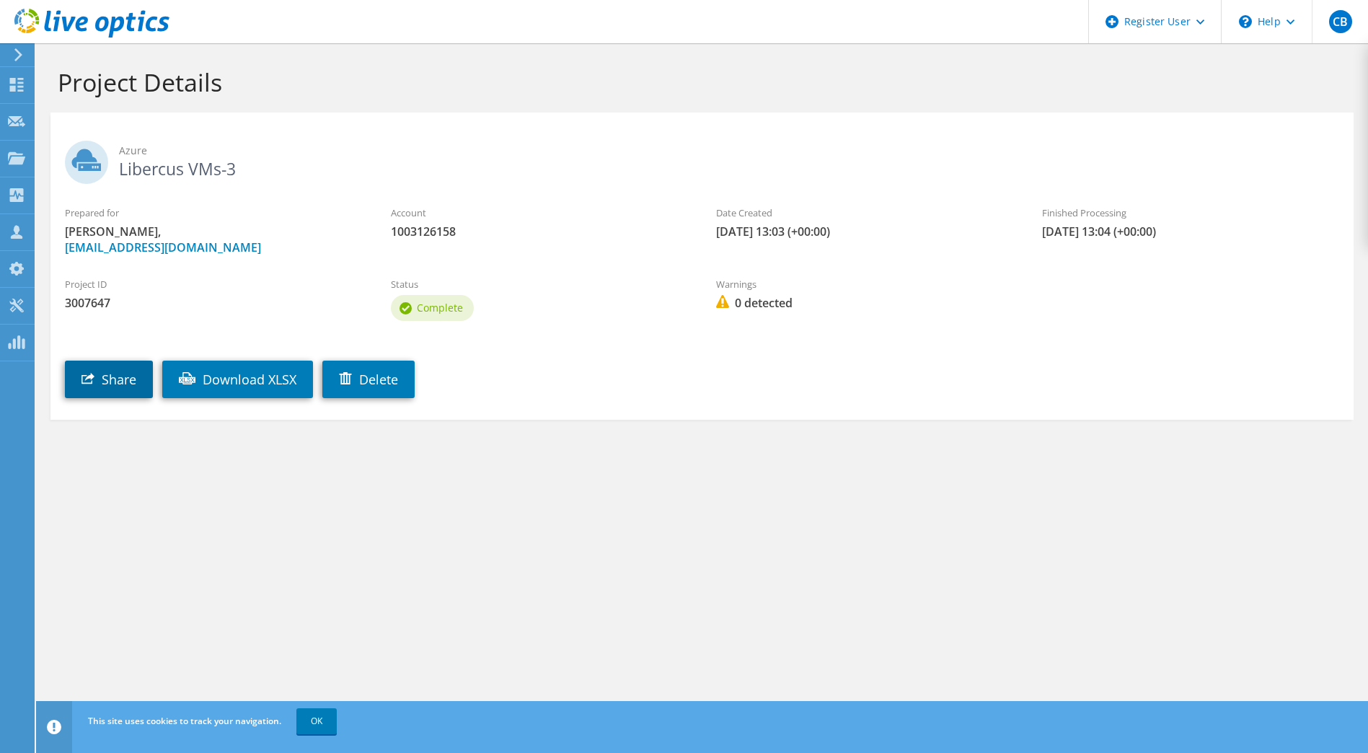
click at [121, 387] on link "Share" at bounding box center [109, 378] width 88 height 37
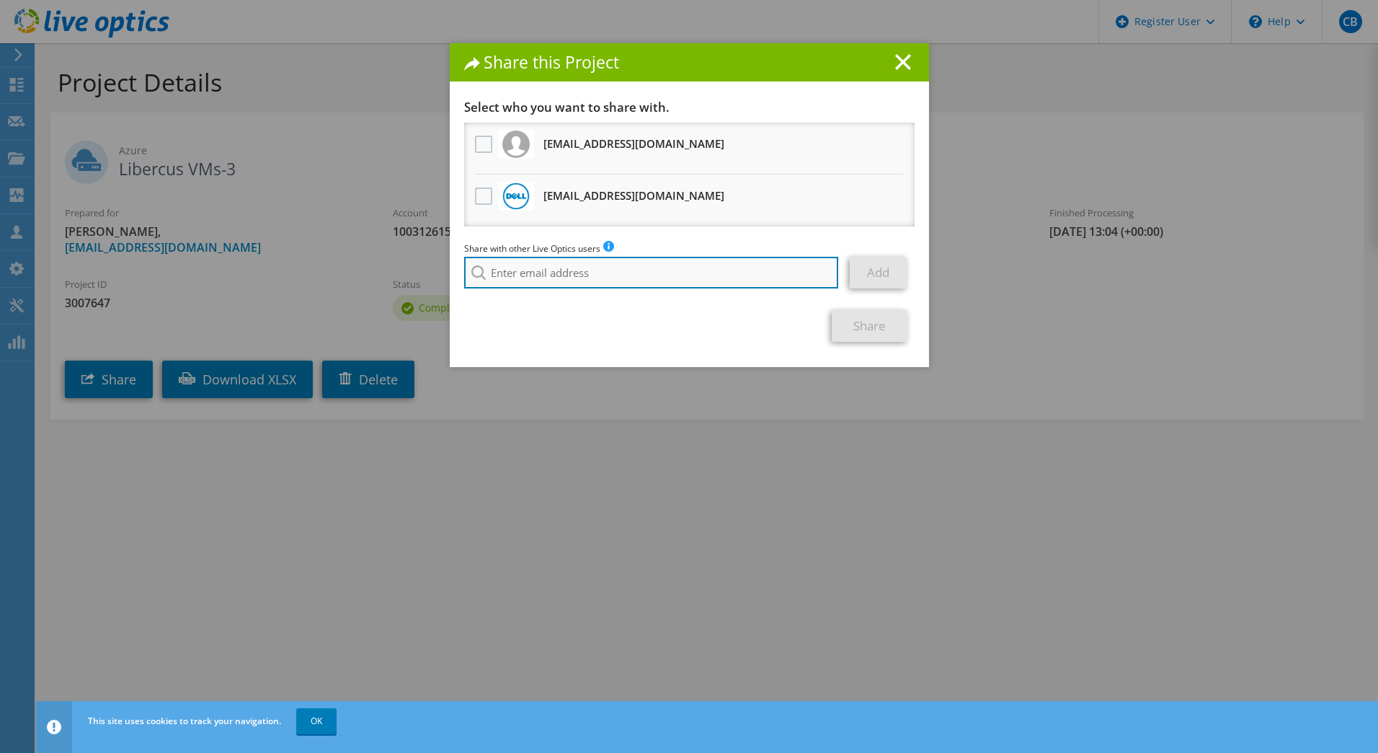
click at [539, 272] on input "search" at bounding box center [651, 273] width 375 height 32
type input "[PERSON_NAME][EMAIL_ADDRESS][PERSON_NAME][DOMAIN_NAME]"
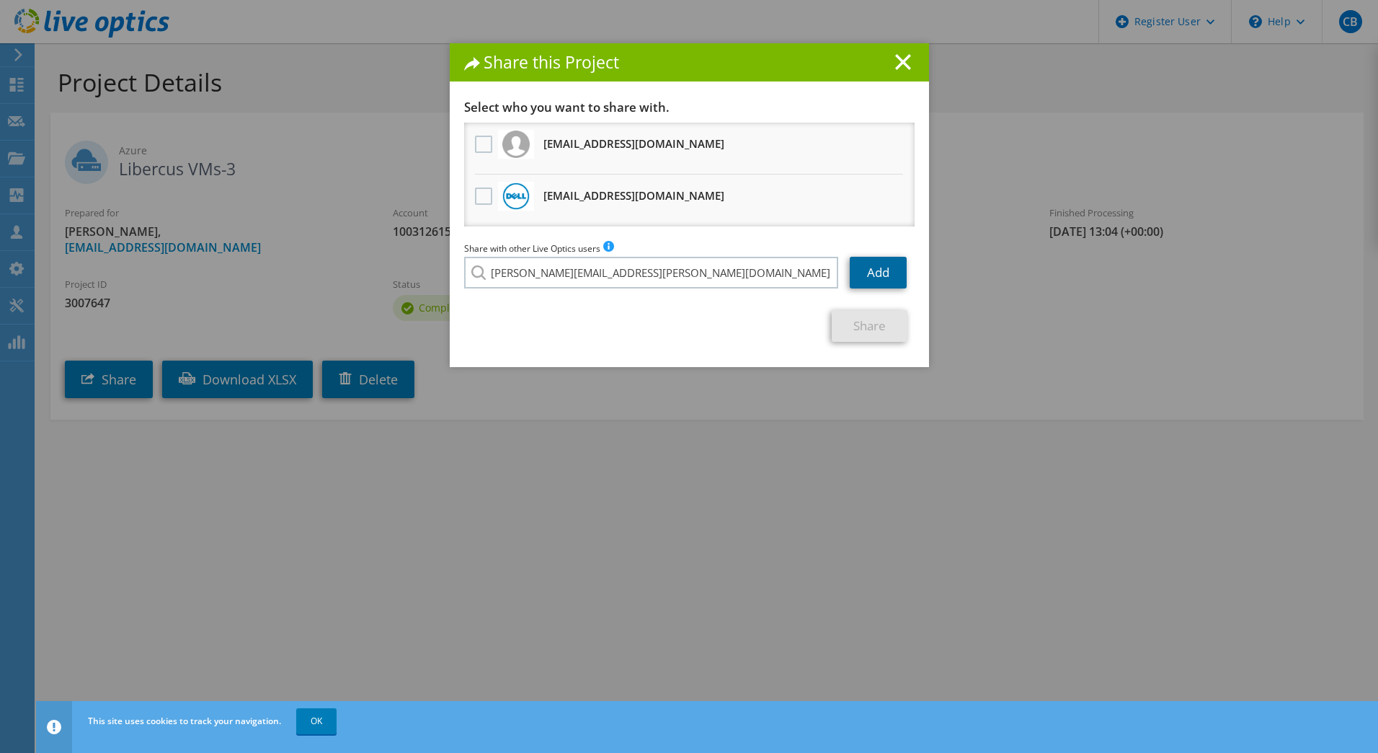
click at [877, 270] on link "Add" at bounding box center [878, 273] width 57 height 32
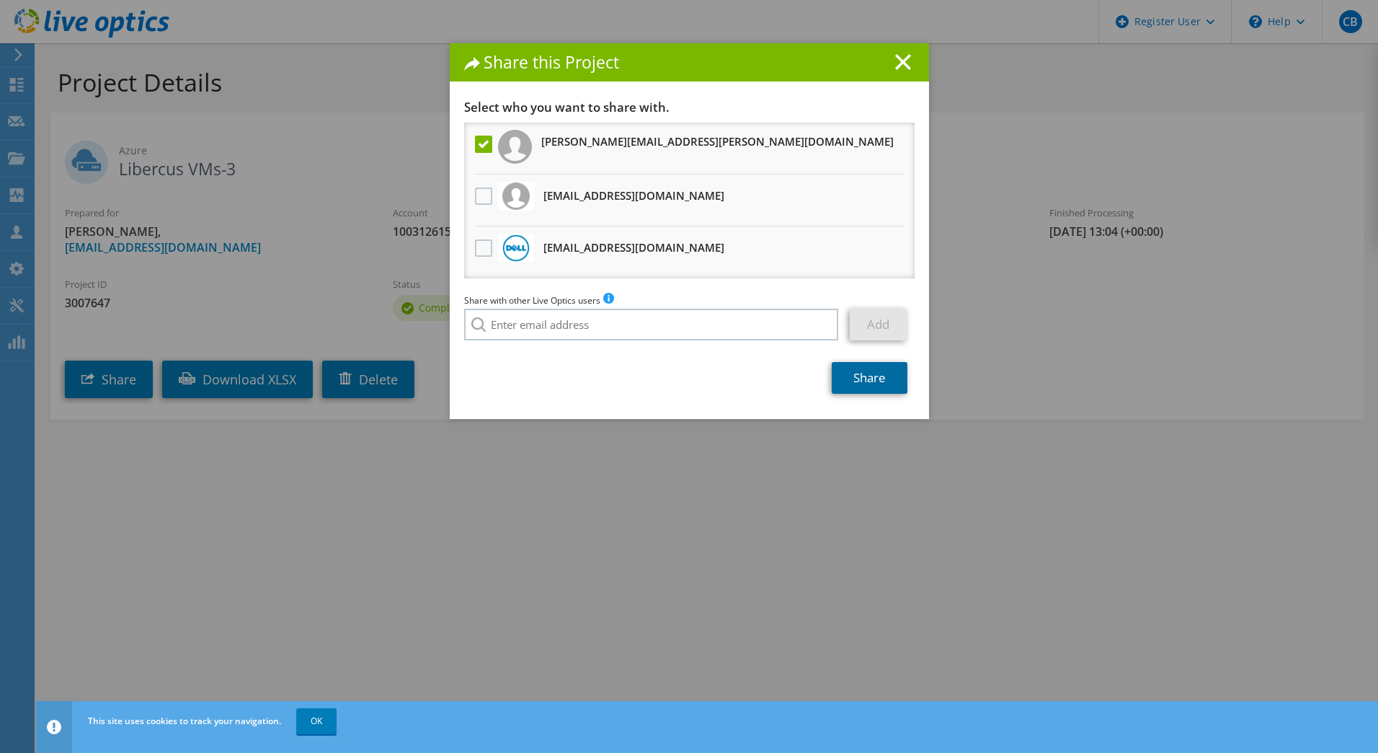
click at [874, 382] on link "Share" at bounding box center [870, 378] width 76 height 32
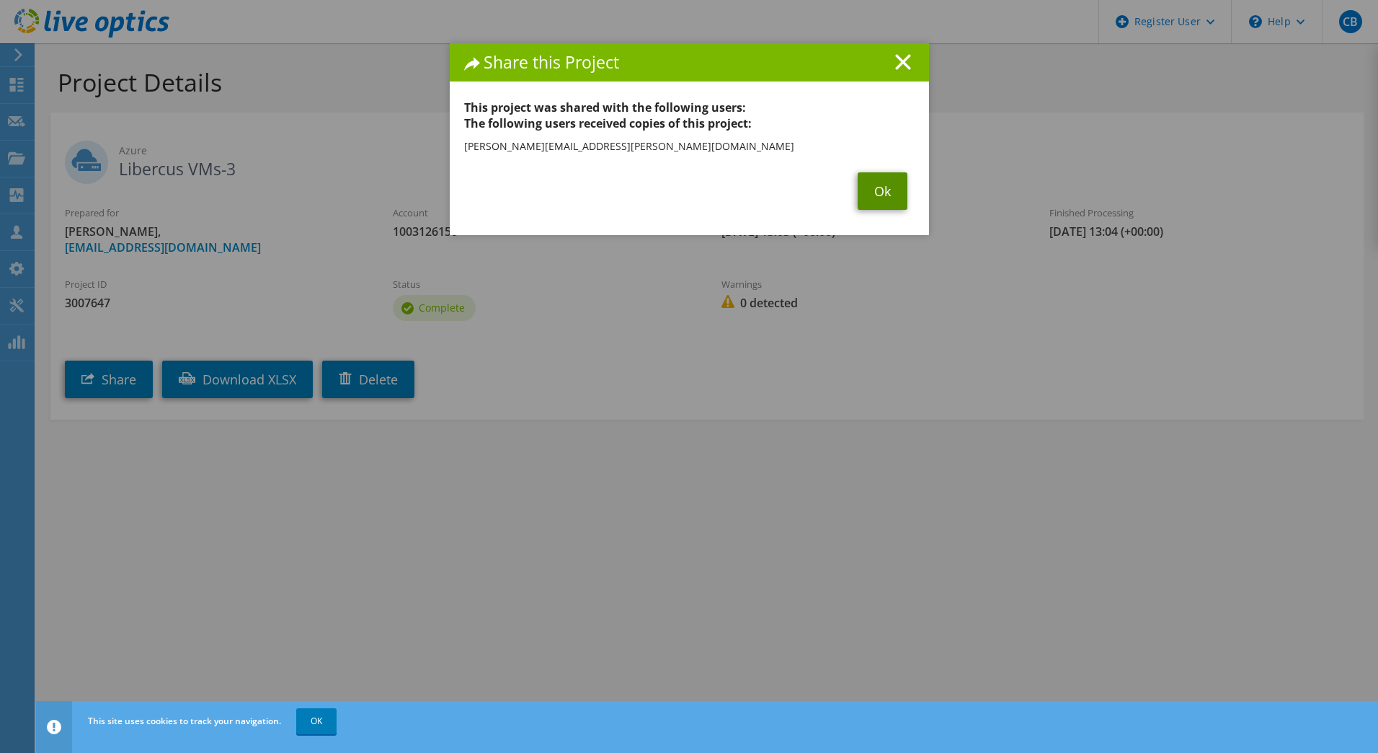
click at [884, 198] on link "Ok" at bounding box center [883, 190] width 50 height 37
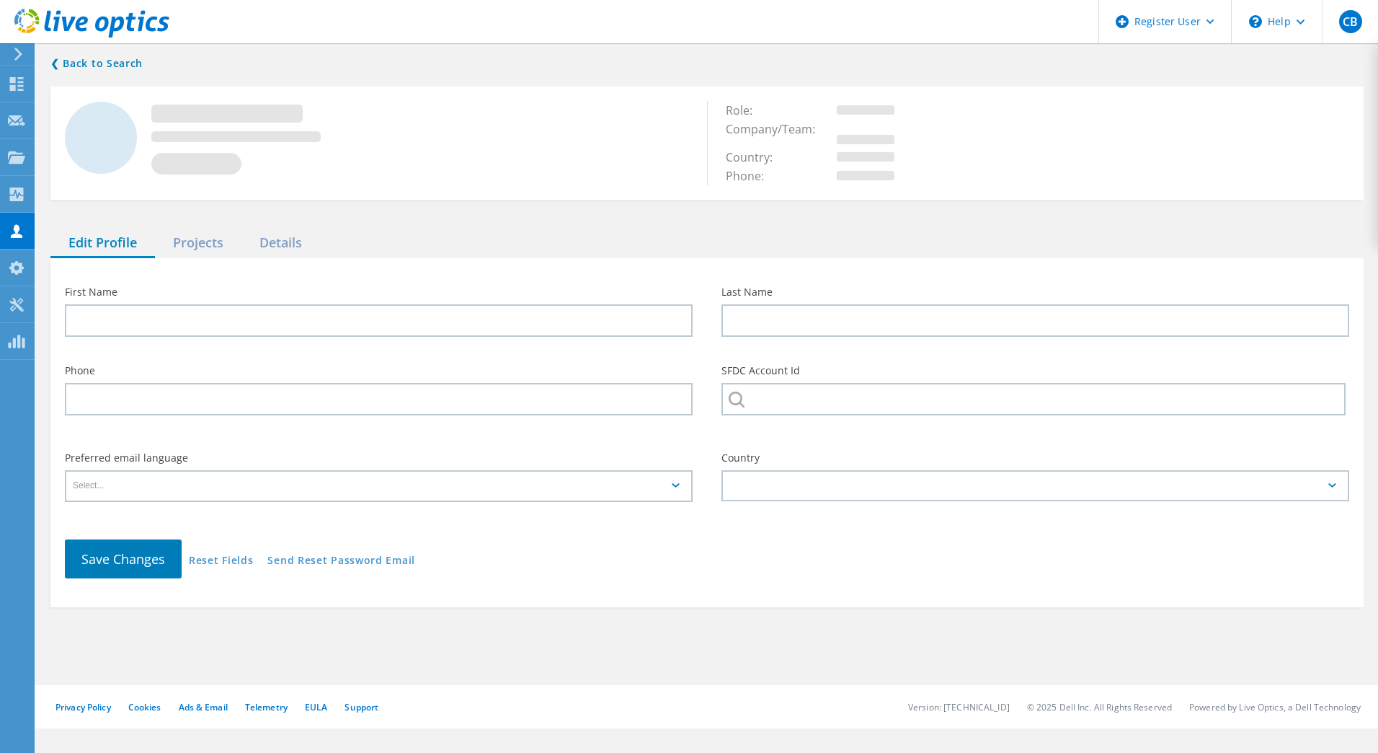
type input "Hachin"
type input "Sunid"
type input "1003126158"
type input "English"
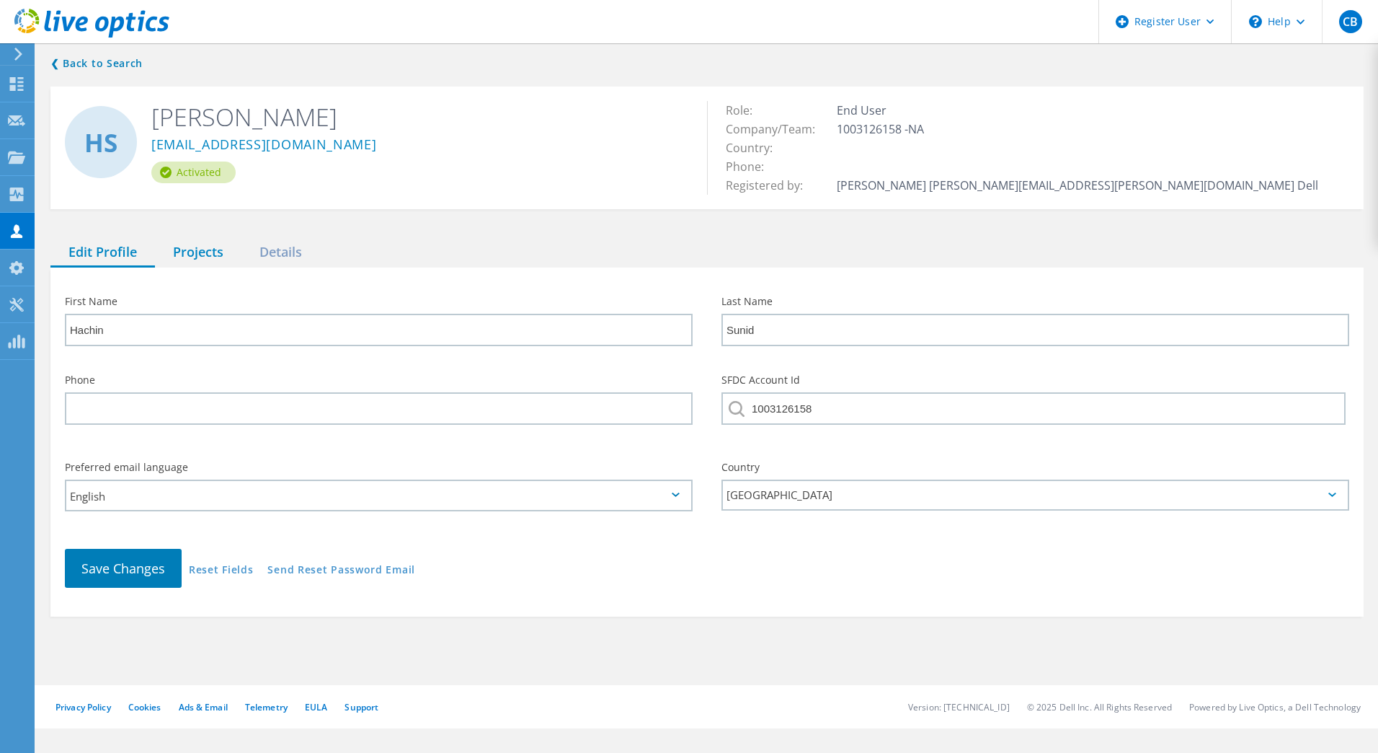
click at [205, 253] on div "Projects" at bounding box center [198, 253] width 87 height 30
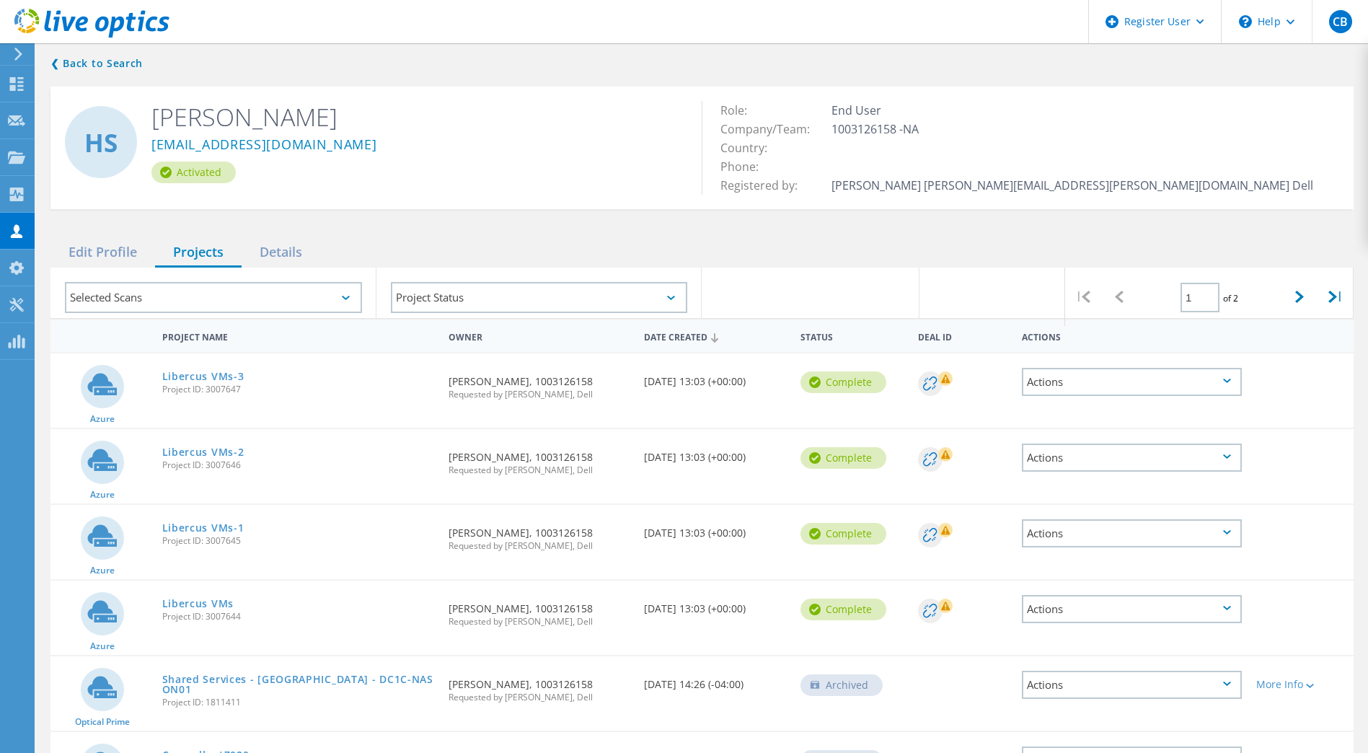
click at [1233, 464] on div "Actions" at bounding box center [1132, 457] width 220 height 28
click at [1071, 466] on div "Share" at bounding box center [1131, 469] width 217 height 22
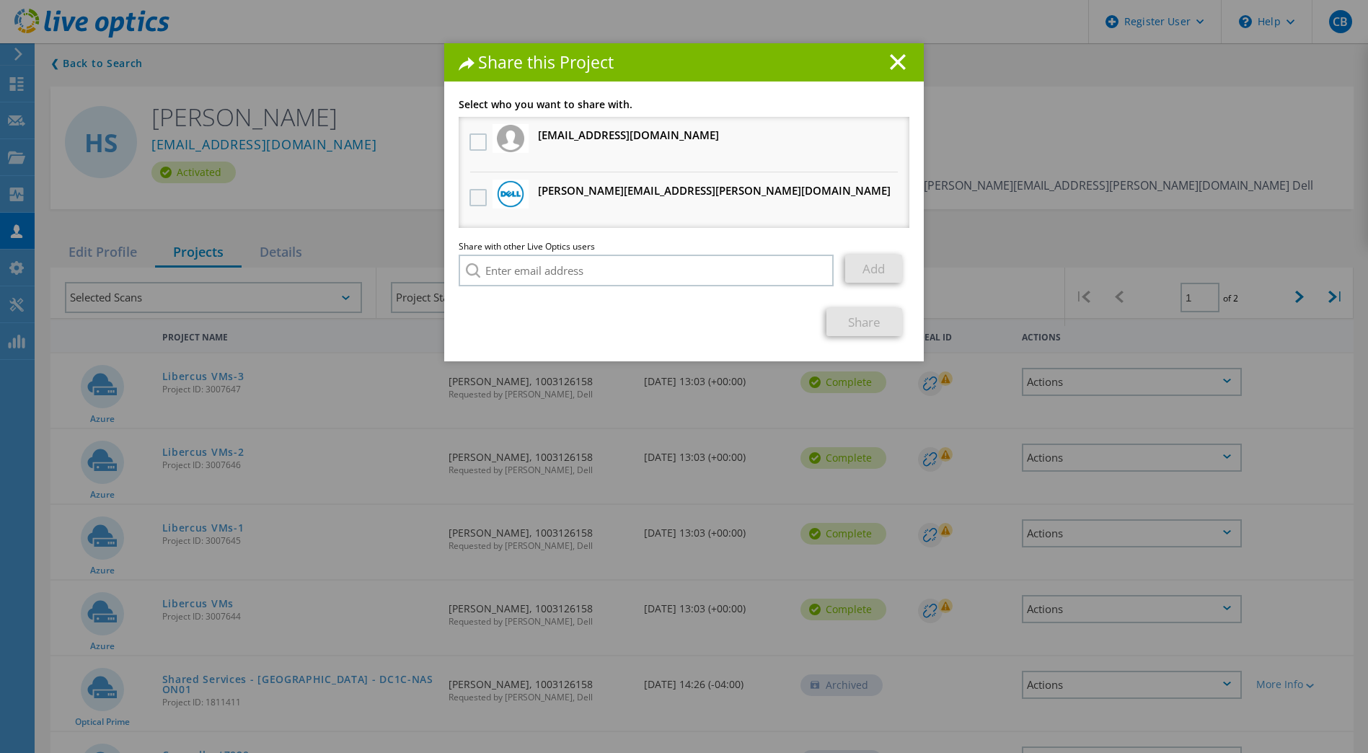
click at [472, 200] on label at bounding box center [479, 197] width 21 height 17
click at [0, 0] on input "checkbox" at bounding box center [0, 0] width 0 height 0
click at [861, 324] on link "Share" at bounding box center [864, 322] width 76 height 28
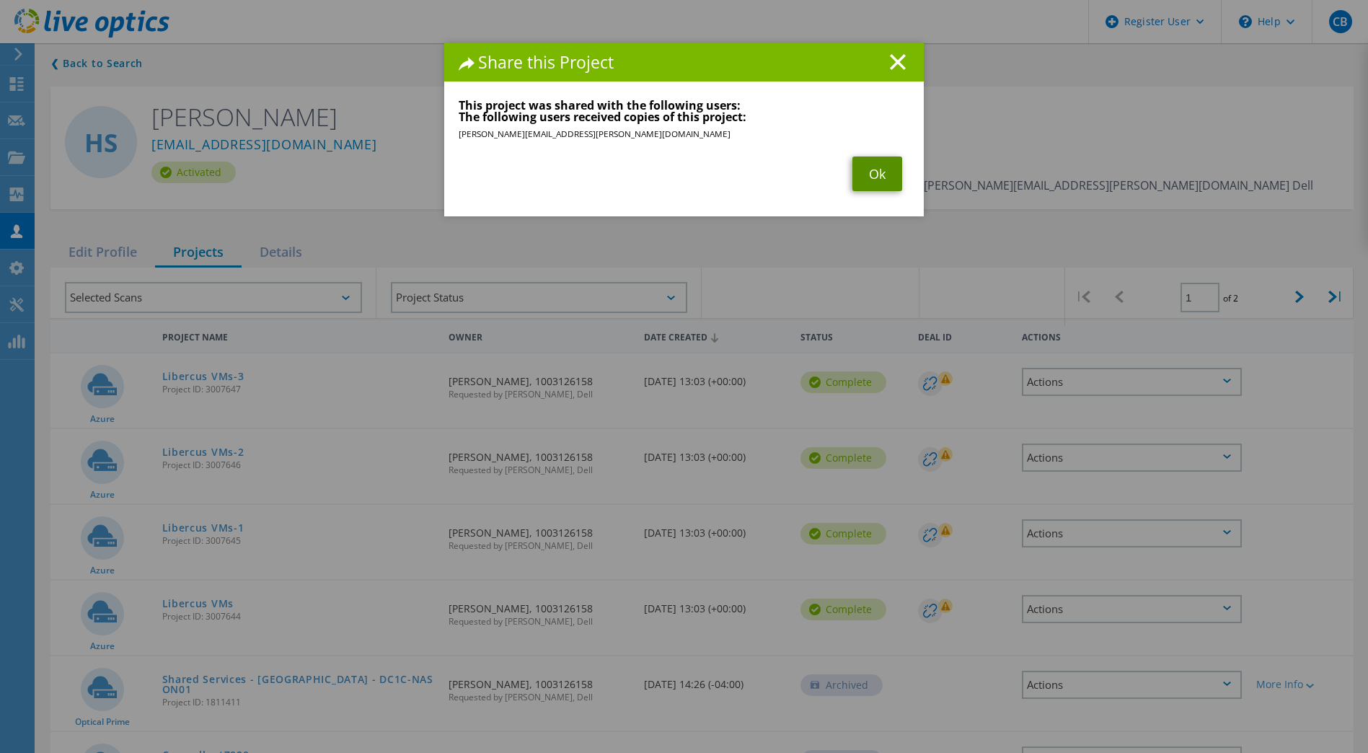
click at [880, 185] on link "Ok" at bounding box center [877, 173] width 50 height 35
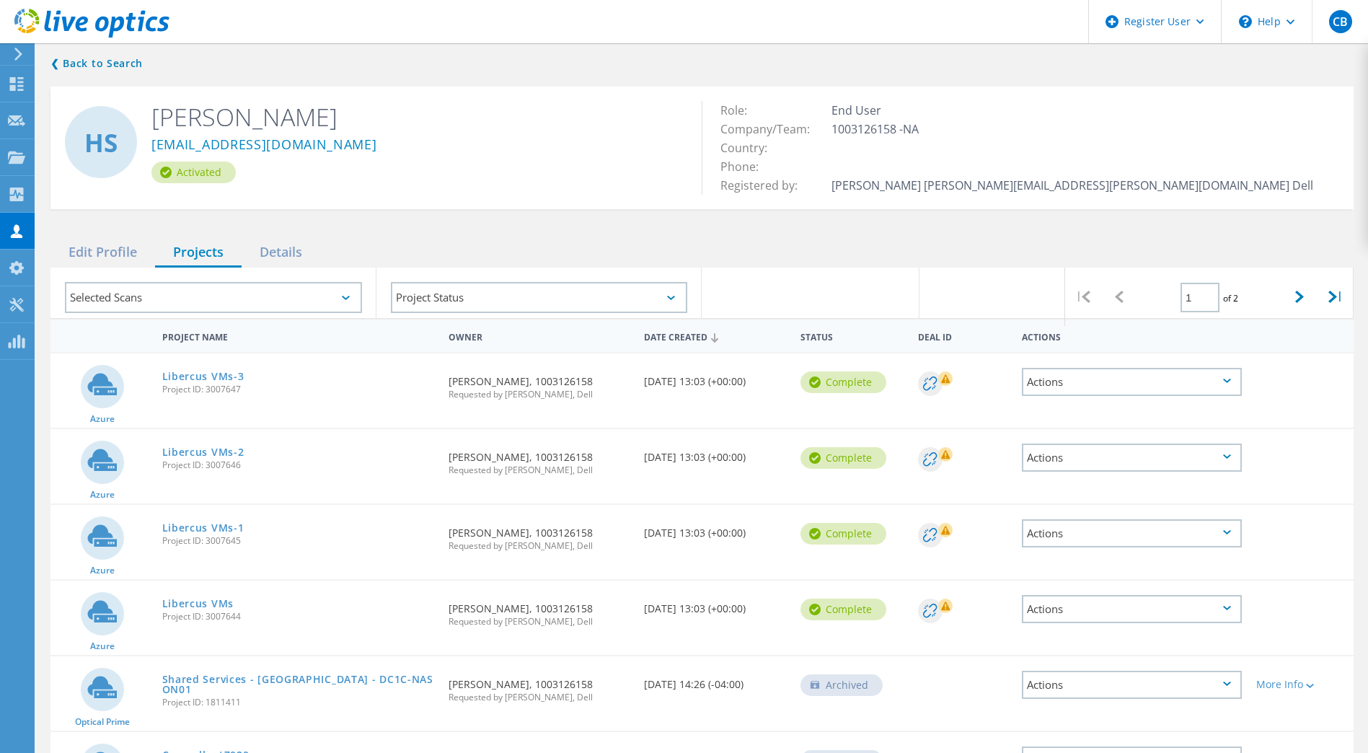
click at [1232, 540] on div "Actions" at bounding box center [1132, 533] width 220 height 28
click at [1156, 540] on div "Share" at bounding box center [1131, 544] width 217 height 22
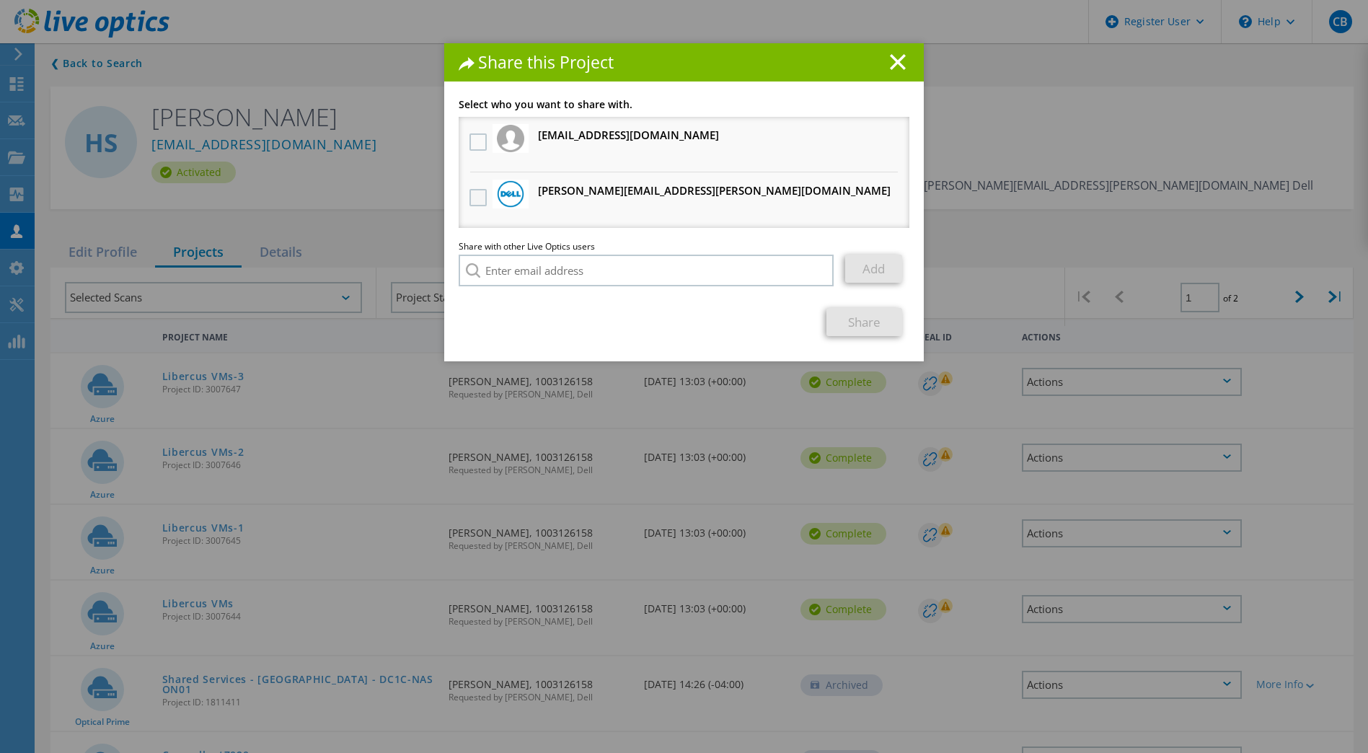
click at [477, 192] on label at bounding box center [479, 197] width 21 height 17
click at [0, 0] on input "checkbox" at bounding box center [0, 0] width 0 height 0
click at [856, 321] on link "Share" at bounding box center [864, 322] width 76 height 28
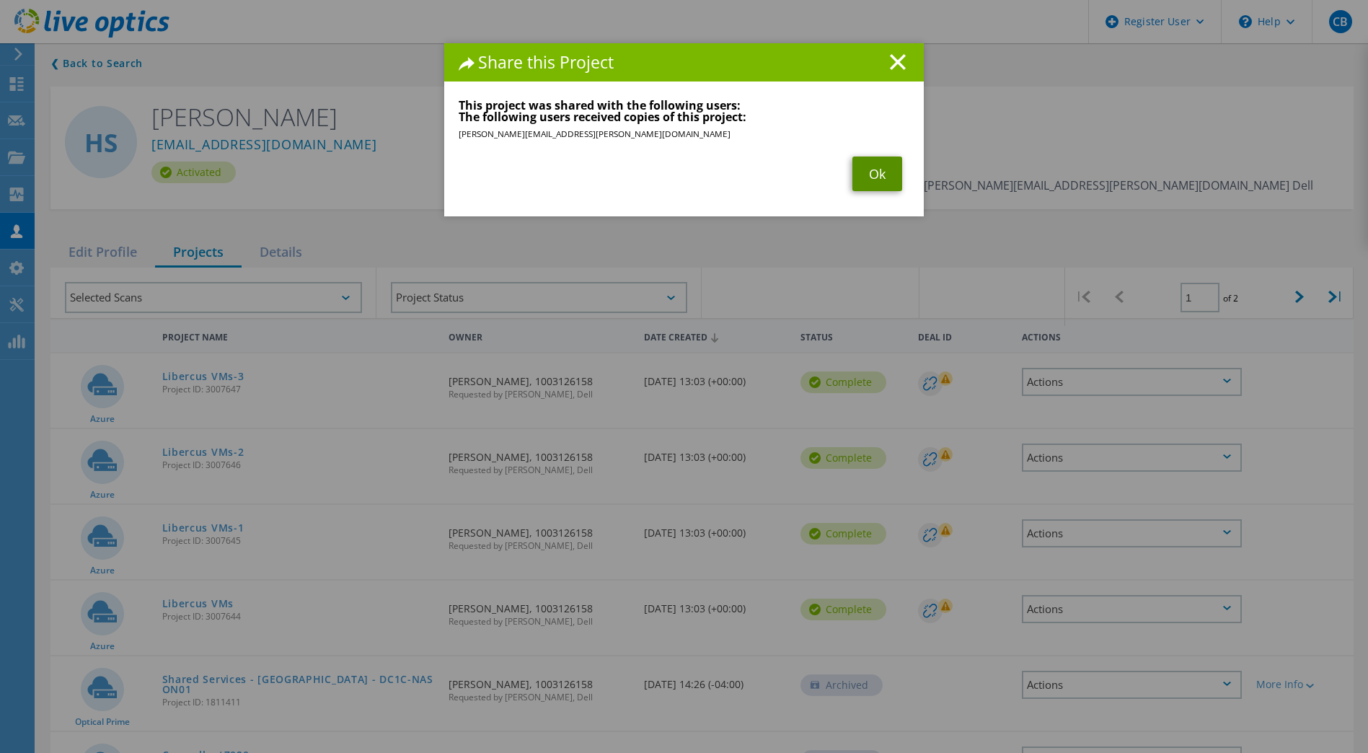
click at [886, 167] on link "Ok" at bounding box center [877, 173] width 50 height 35
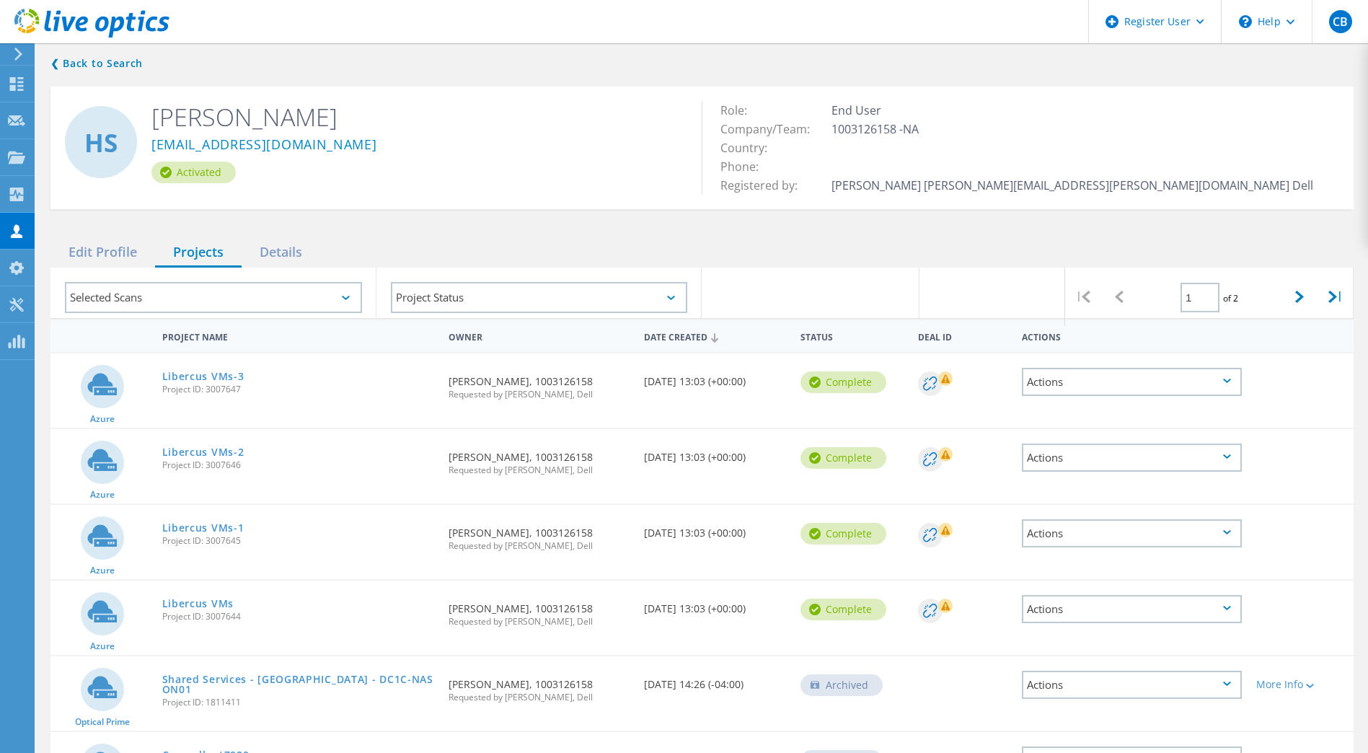
click at [1225, 608] on icon at bounding box center [1227, 608] width 8 height 4
click at [1058, 620] on div "Share" at bounding box center [1131, 620] width 217 height 22
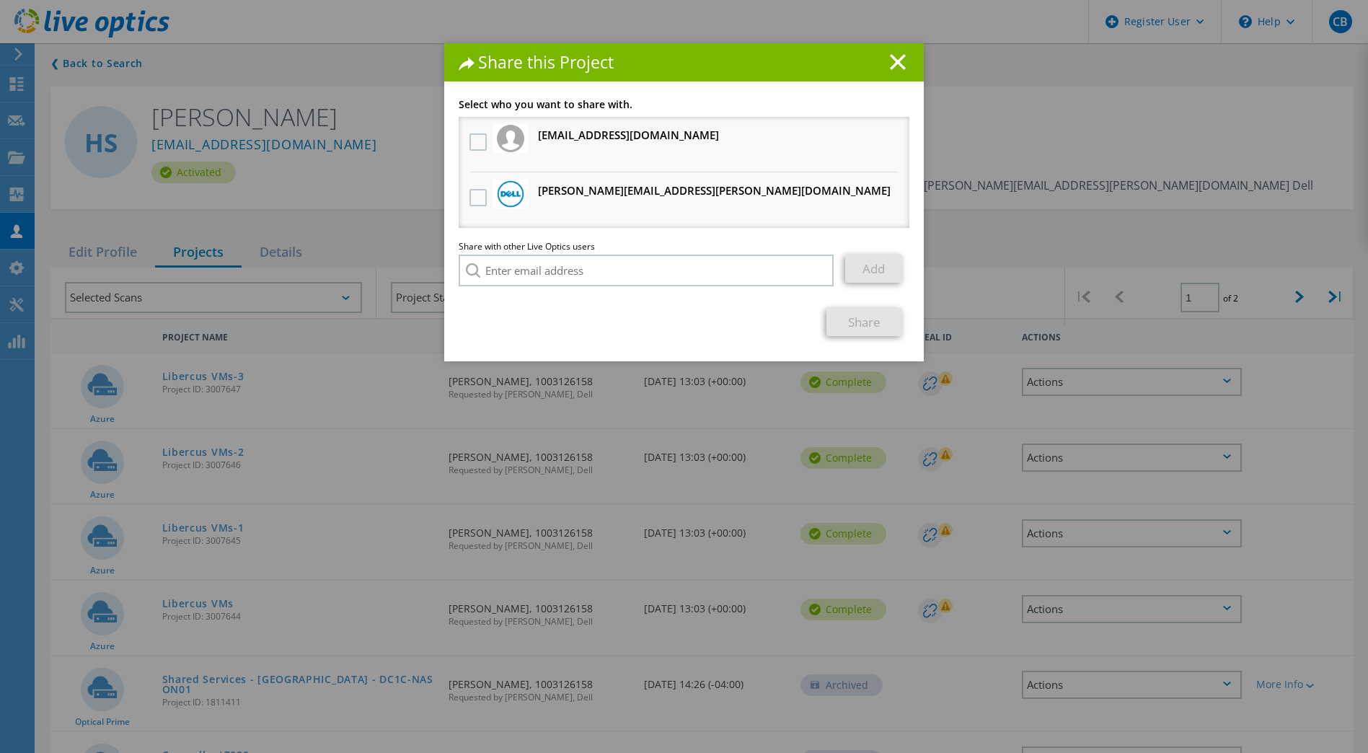
click at [572, 195] on h3 "Christopher.Bender@dell.com Will receive an anonymous copy" at bounding box center [714, 191] width 353 height 18
click at [477, 195] on label at bounding box center [479, 197] width 21 height 17
click at [0, 0] on input "checkbox" at bounding box center [0, 0] width 0 height 0
click at [861, 332] on link "Share" at bounding box center [864, 322] width 76 height 28
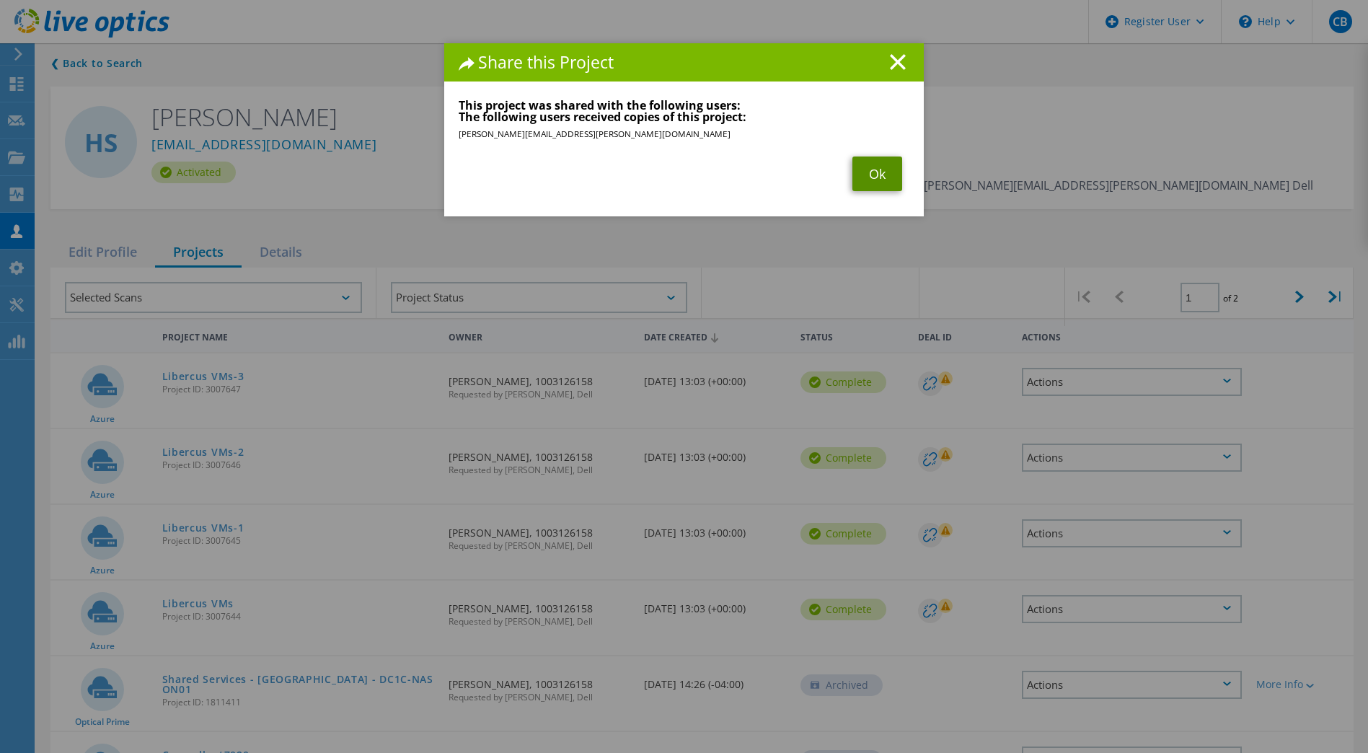
click at [877, 175] on link "Ok" at bounding box center [877, 173] width 50 height 35
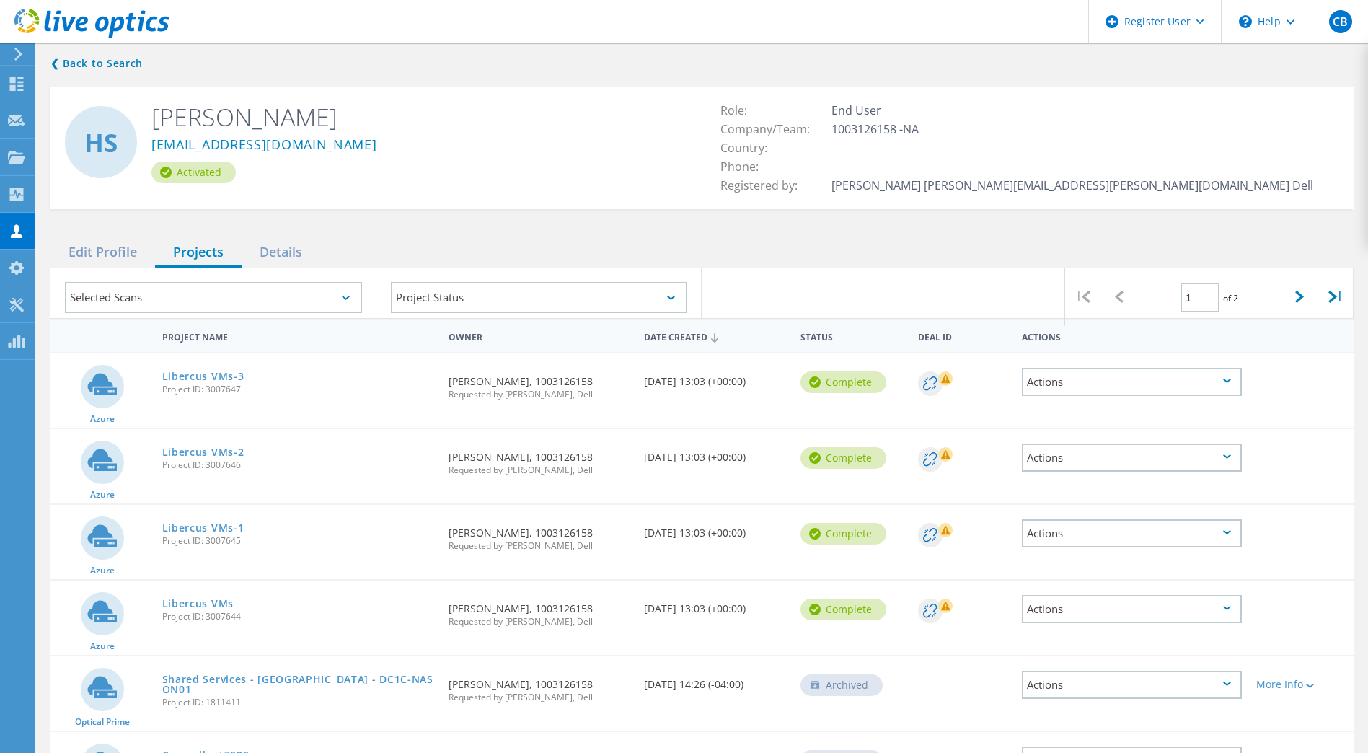
click at [13, 59] on icon at bounding box center [18, 54] width 11 height 13
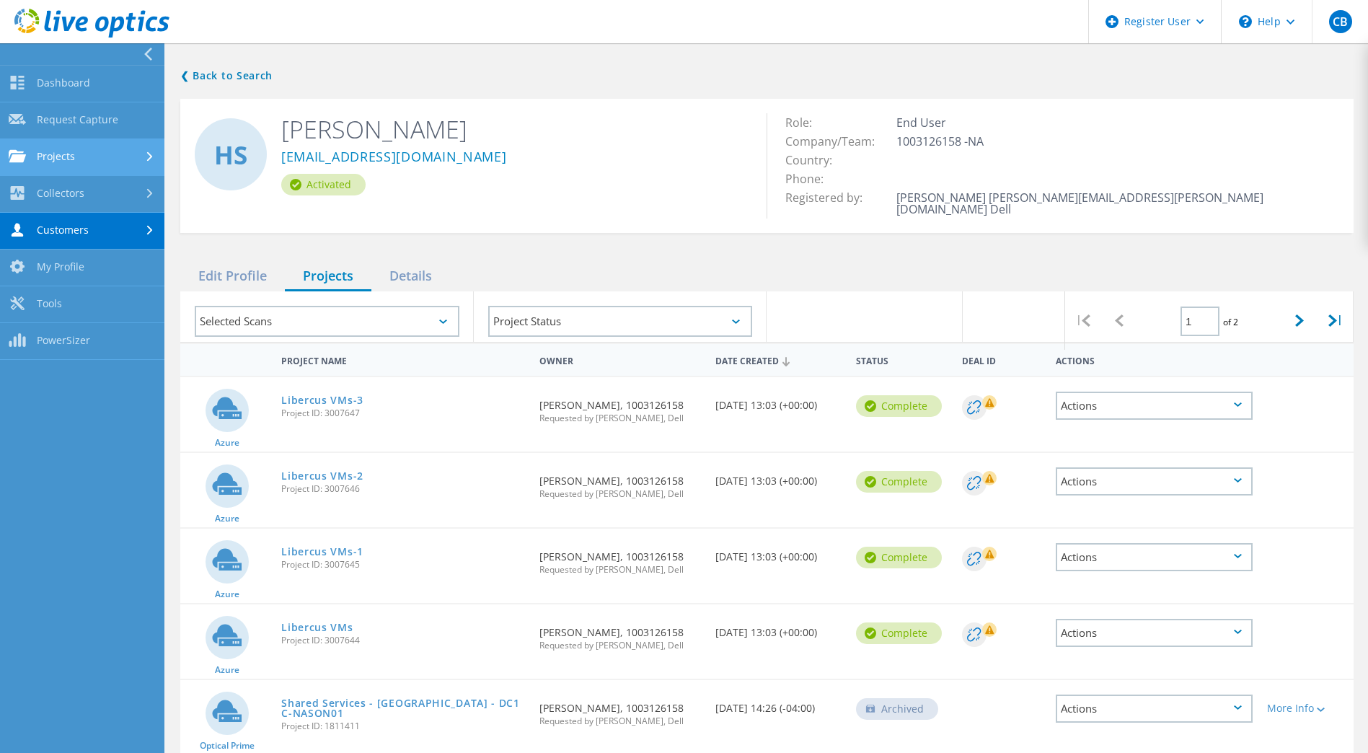
click at [56, 151] on link "Projects" at bounding box center [82, 157] width 164 height 37
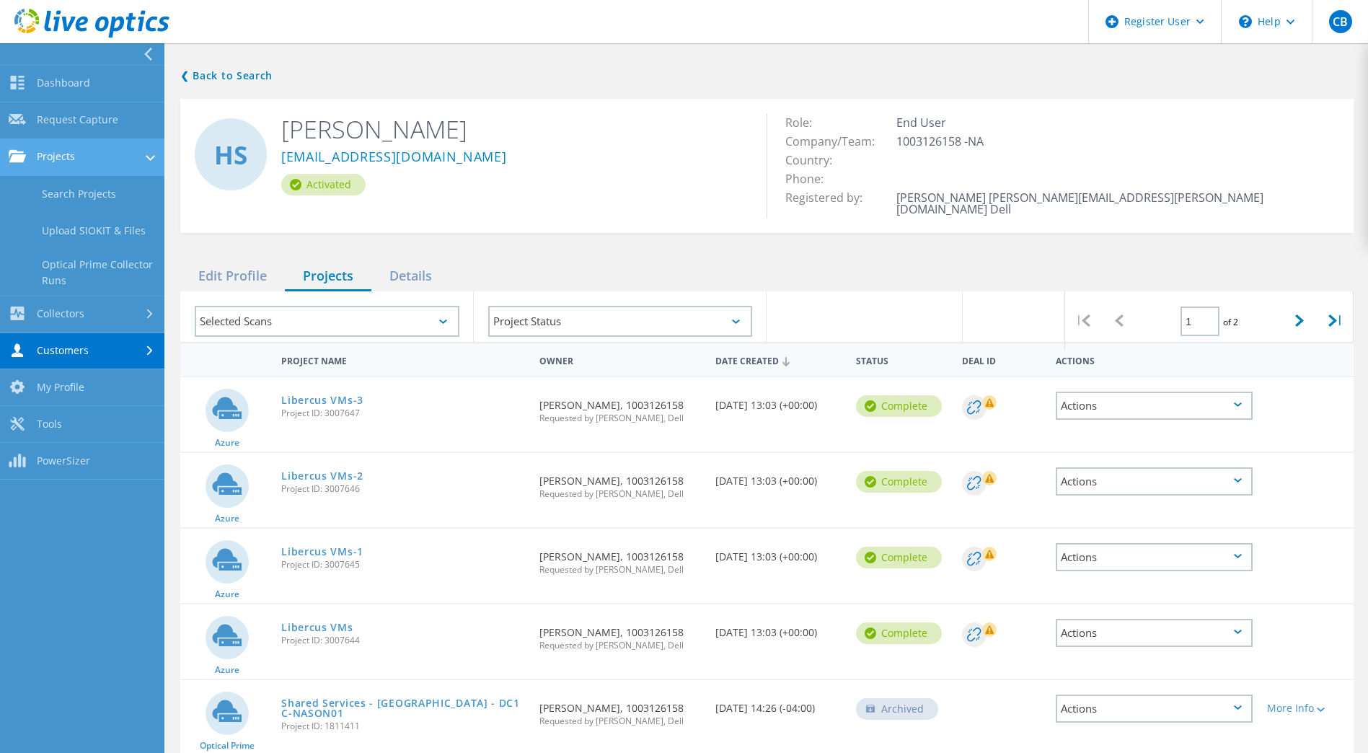
click at [59, 161] on link "Projects" at bounding box center [82, 157] width 164 height 37
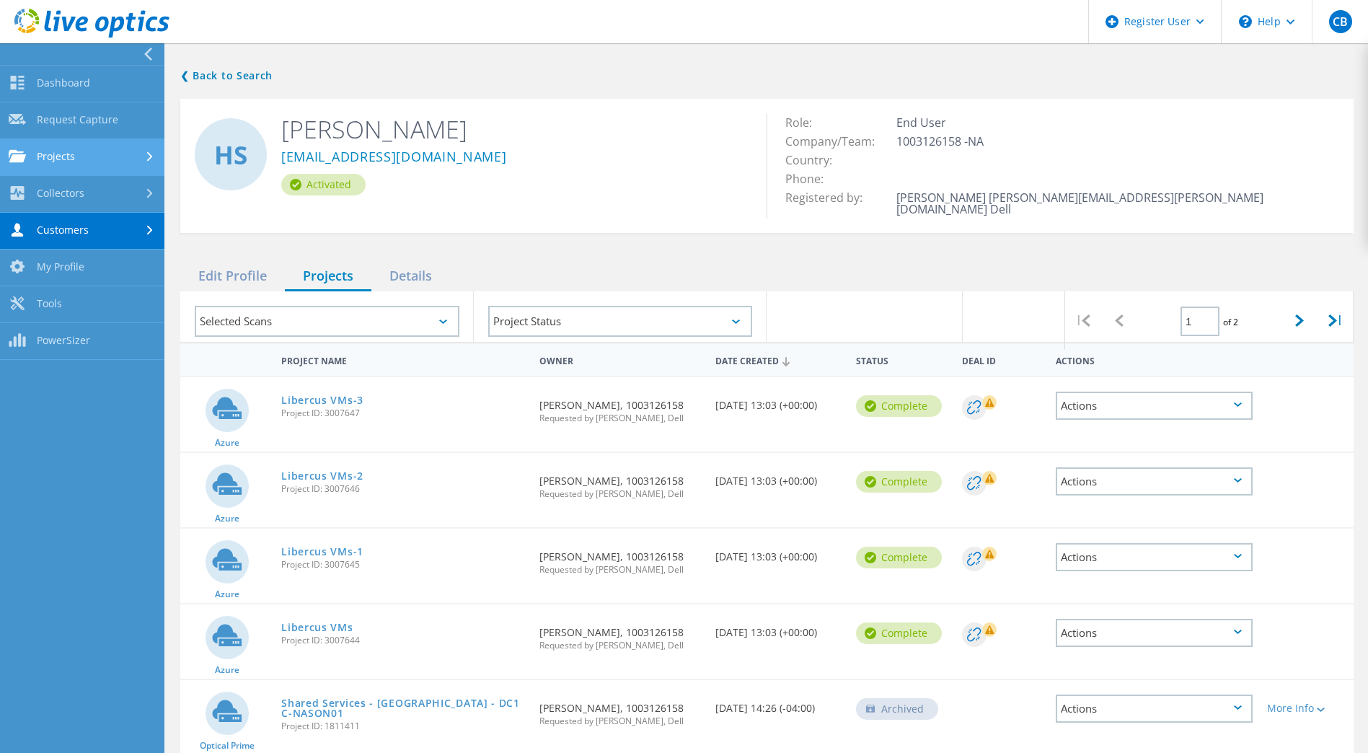
click at [59, 161] on link "Projects" at bounding box center [82, 157] width 164 height 37
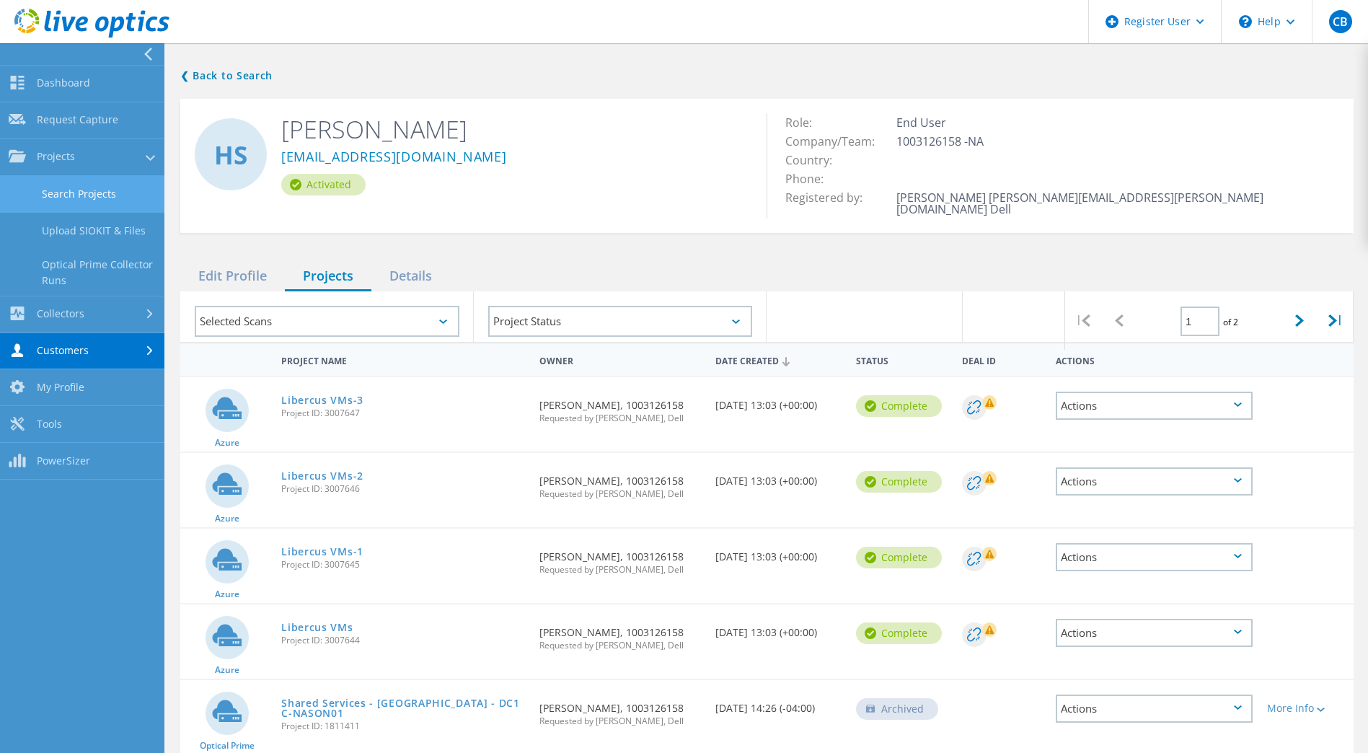
click at [71, 193] on link "Search Projects" at bounding box center [82, 194] width 164 height 37
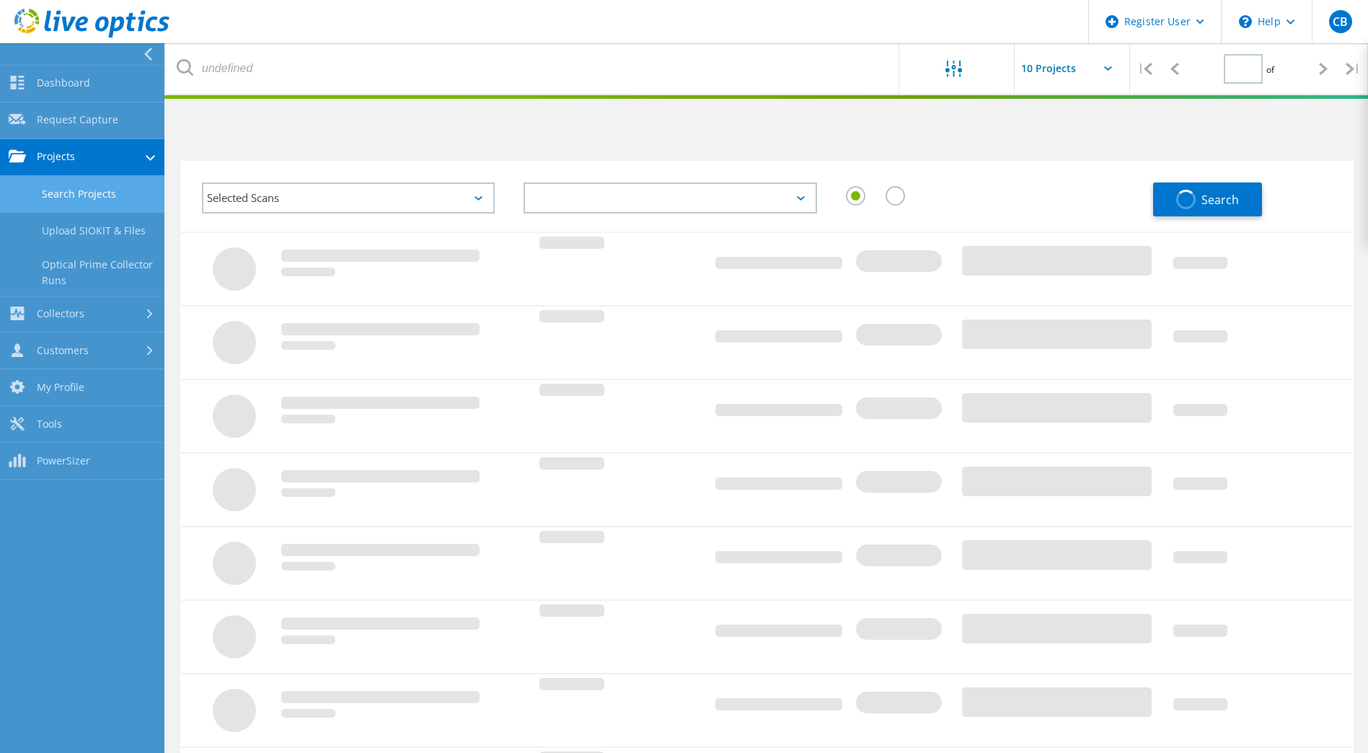
type input "1"
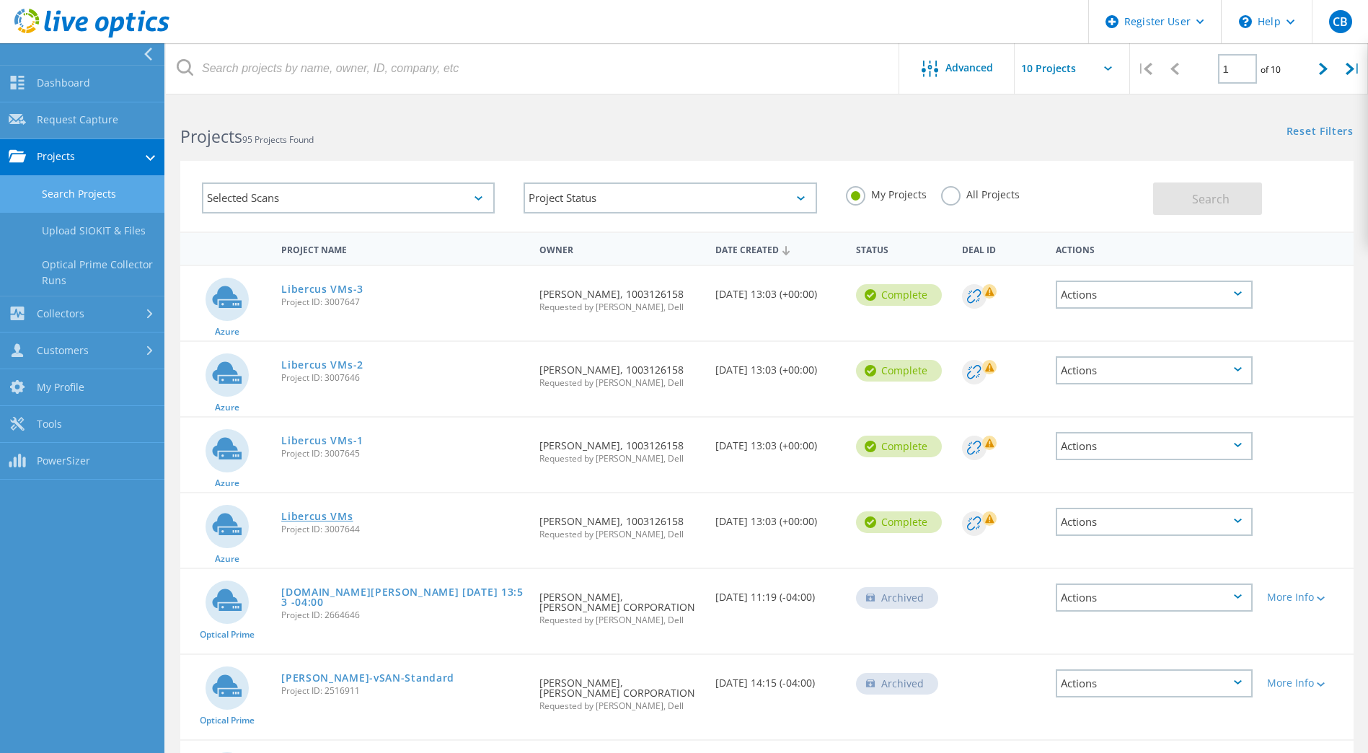
click at [308, 513] on link "Libercus VMs" at bounding box center [316, 516] width 71 height 10
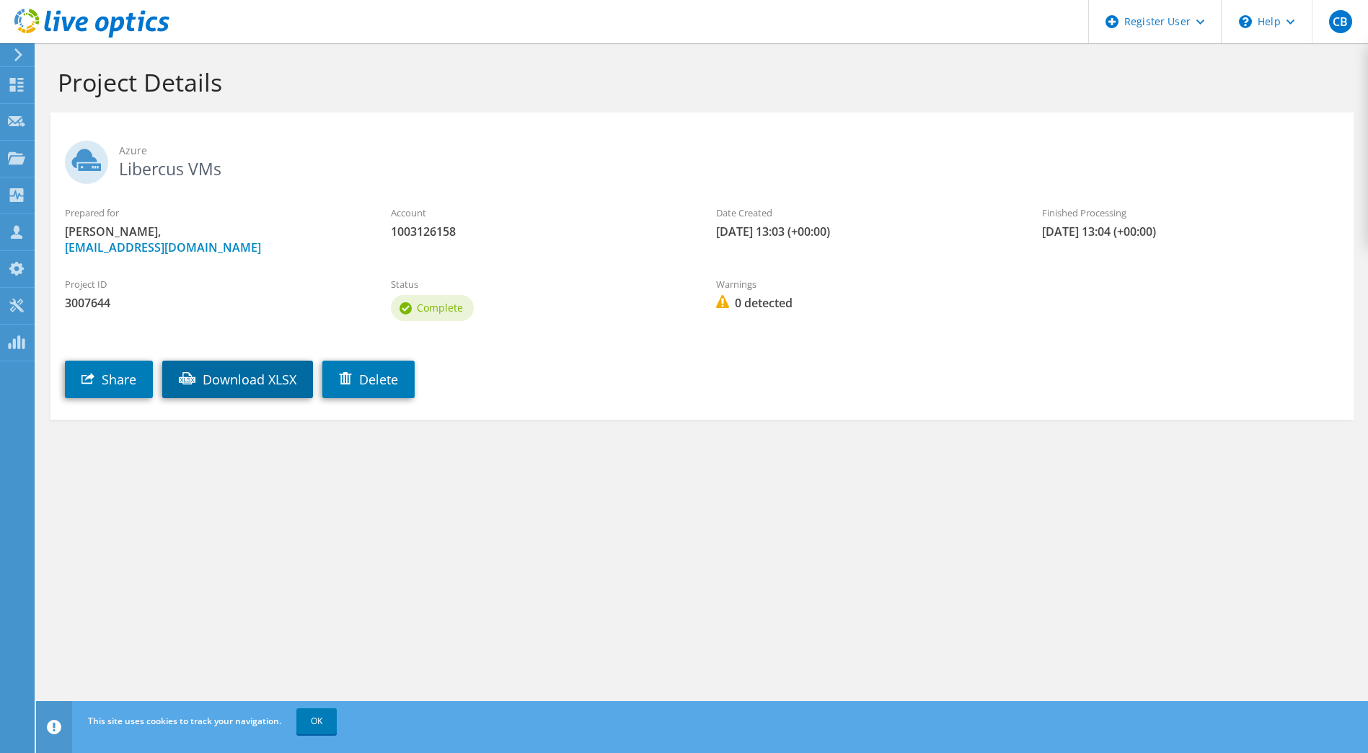
click at [234, 381] on link "Download XLSX" at bounding box center [237, 378] width 151 height 37
click at [752, 118] on section "Azure Libercus VMs Prepared for [PERSON_NAME], [PERSON_NAME][EMAIL_ADDRESS][DOM…" at bounding box center [701, 265] width 1303 height 307
click at [14, 54] on icon at bounding box center [18, 54] width 11 height 13
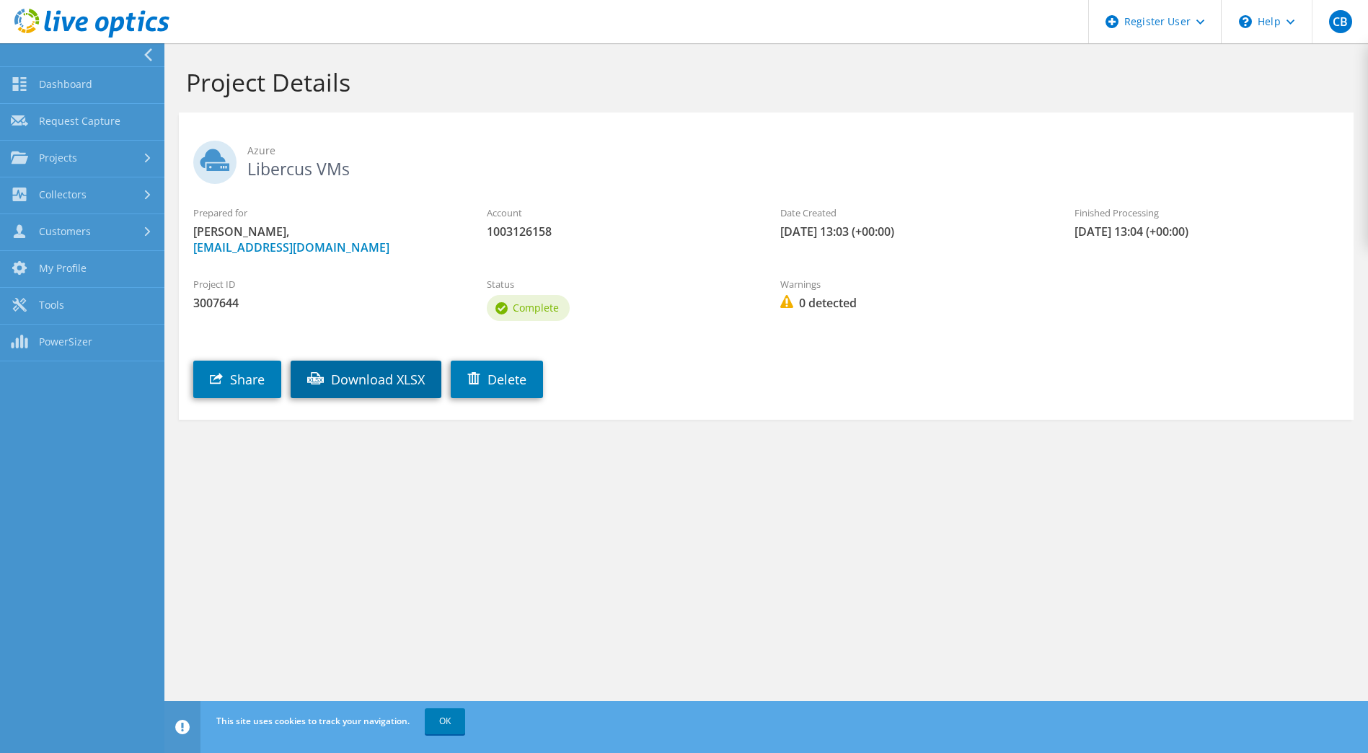
click at [385, 388] on link "Download XLSX" at bounding box center [366, 378] width 151 height 37
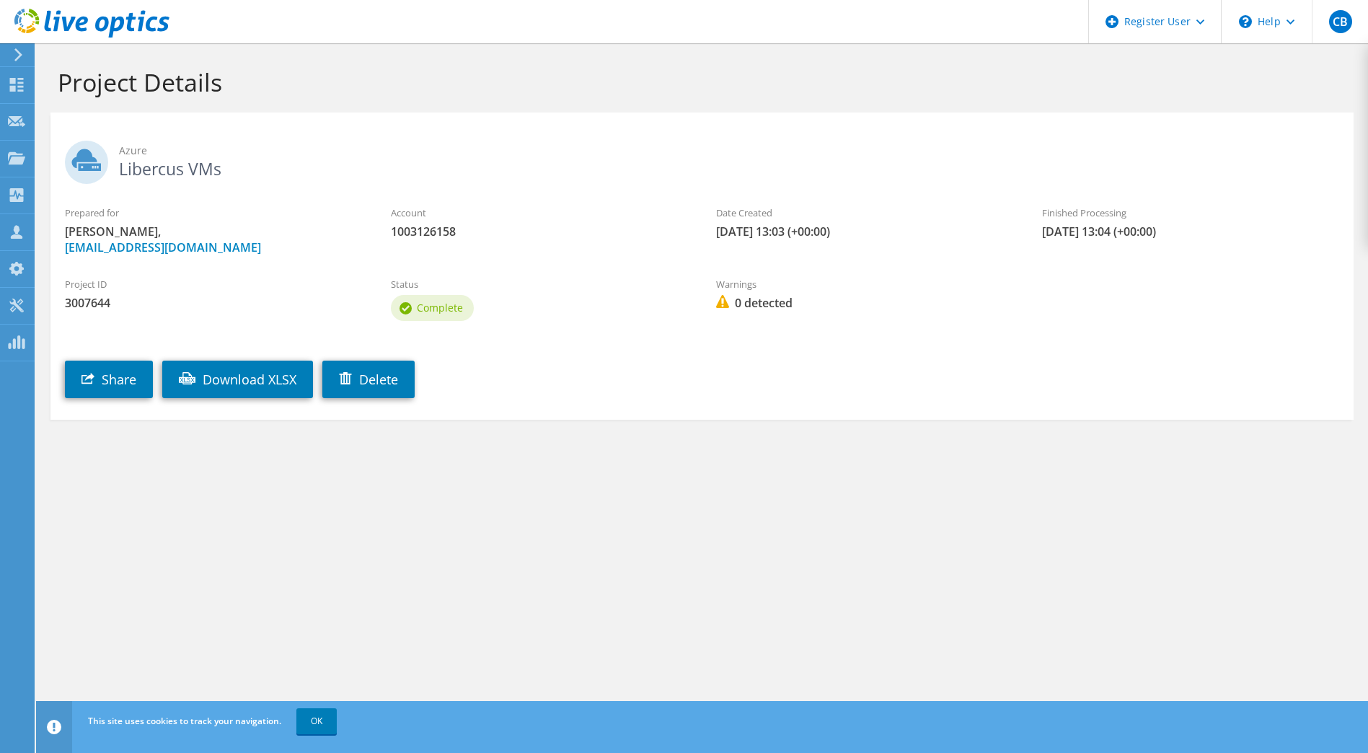
click at [16, 55] on icon at bounding box center [18, 54] width 11 height 13
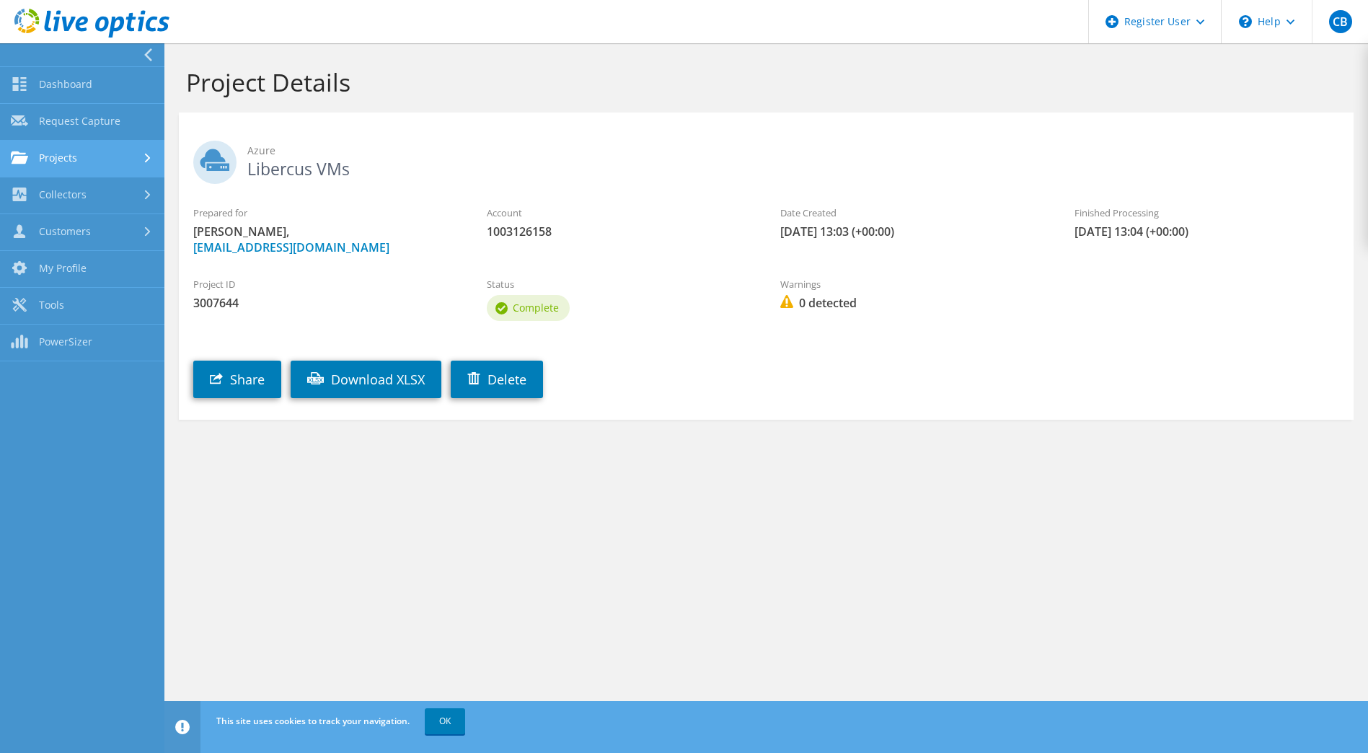
click at [66, 164] on link "Projects" at bounding box center [82, 159] width 164 height 37
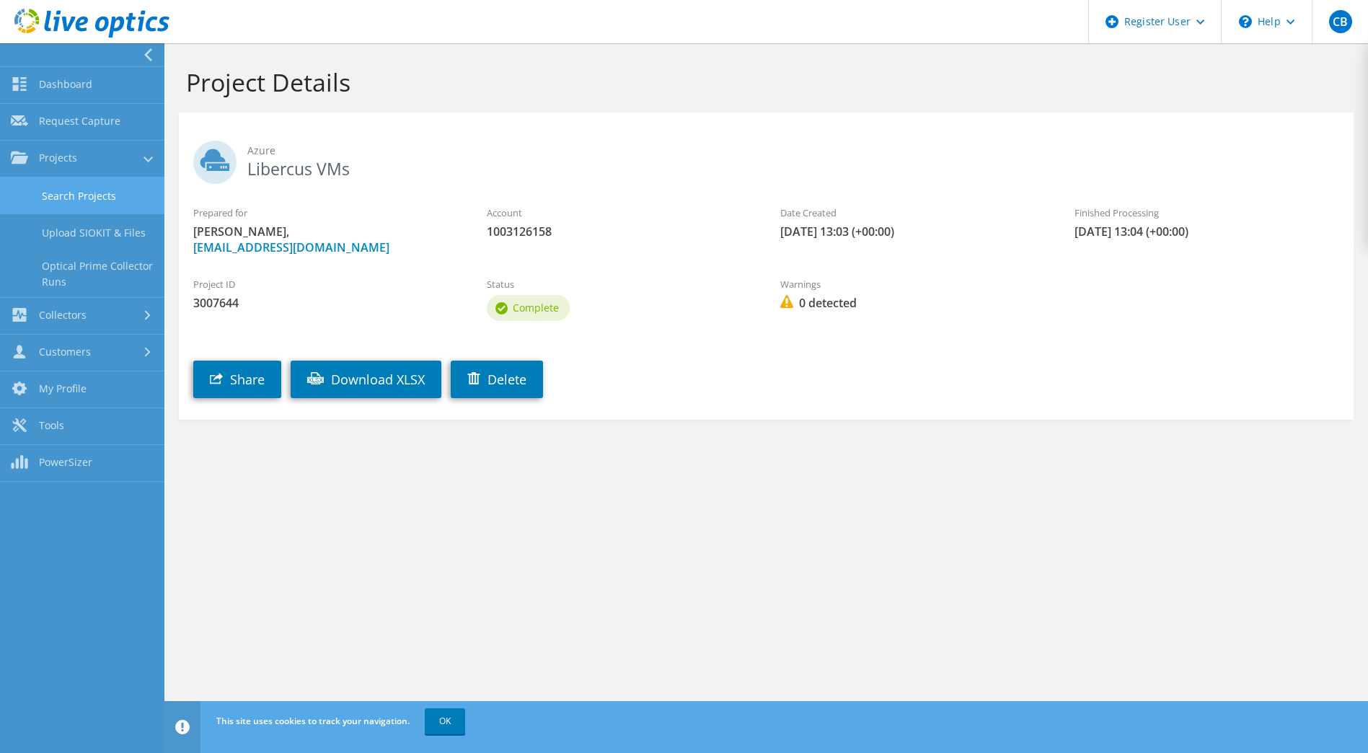
click at [67, 196] on link "Search Projects" at bounding box center [82, 195] width 164 height 37
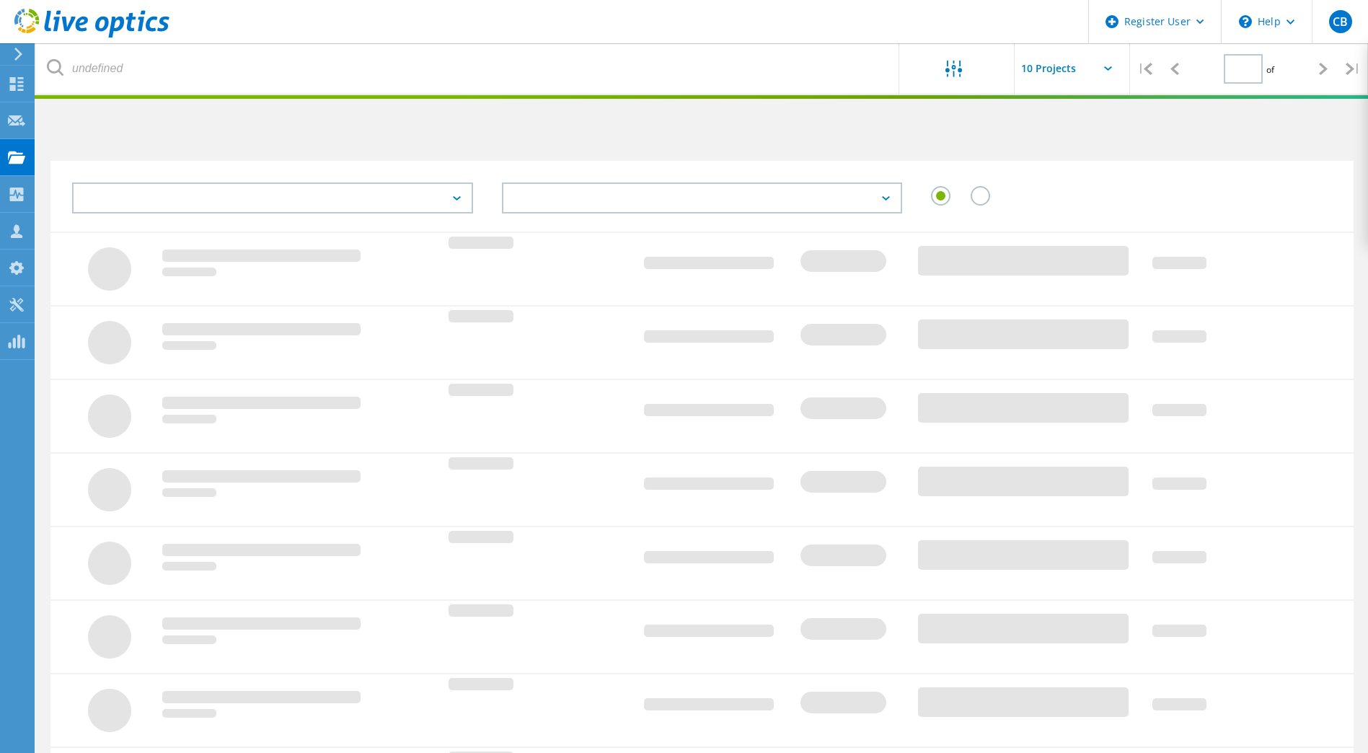
type input "1"
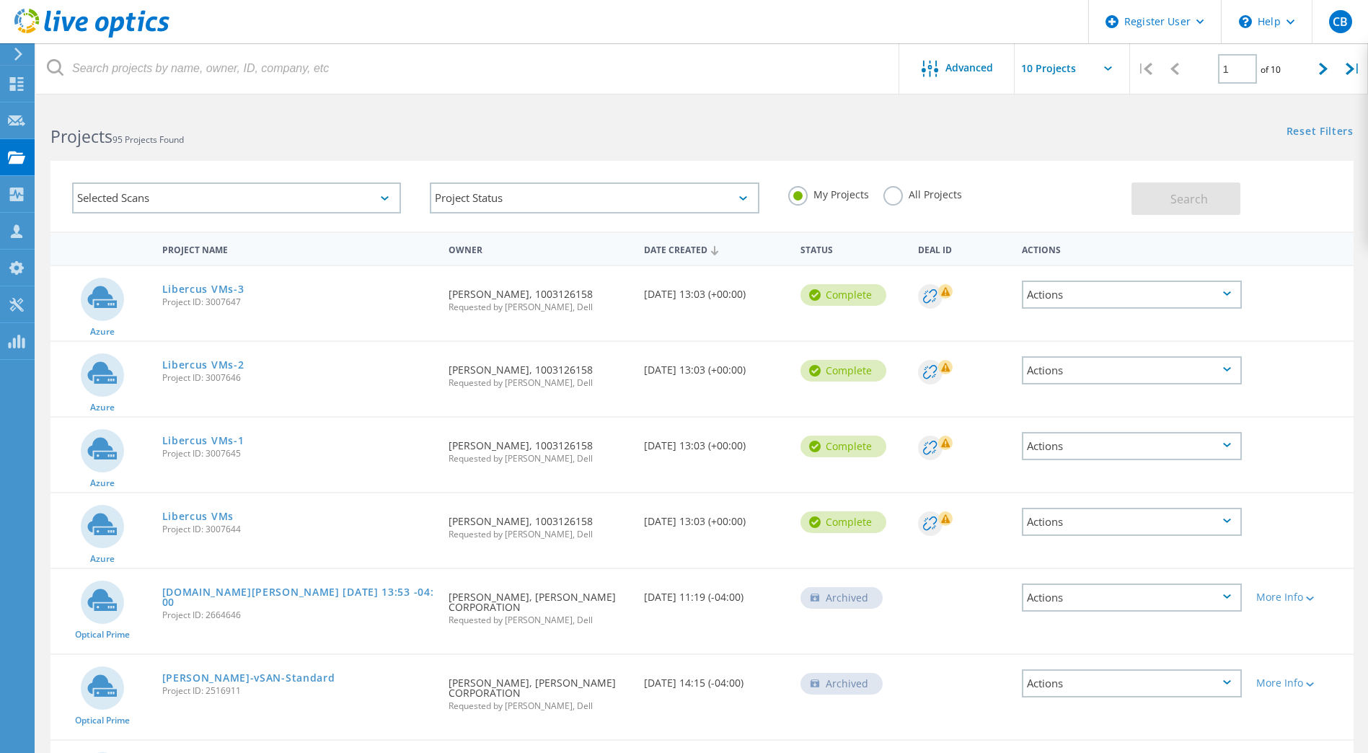
click at [1233, 444] on div "Actions" at bounding box center [1132, 446] width 220 height 28
click at [1090, 439] on div "Download XLSX" at bounding box center [1131, 435] width 217 height 22
click at [1231, 371] on div "Actions" at bounding box center [1132, 370] width 220 height 28
click at [1120, 361] on div "Download XLSX" at bounding box center [1131, 359] width 217 height 22
click at [1229, 295] on icon at bounding box center [1227, 293] width 8 height 4
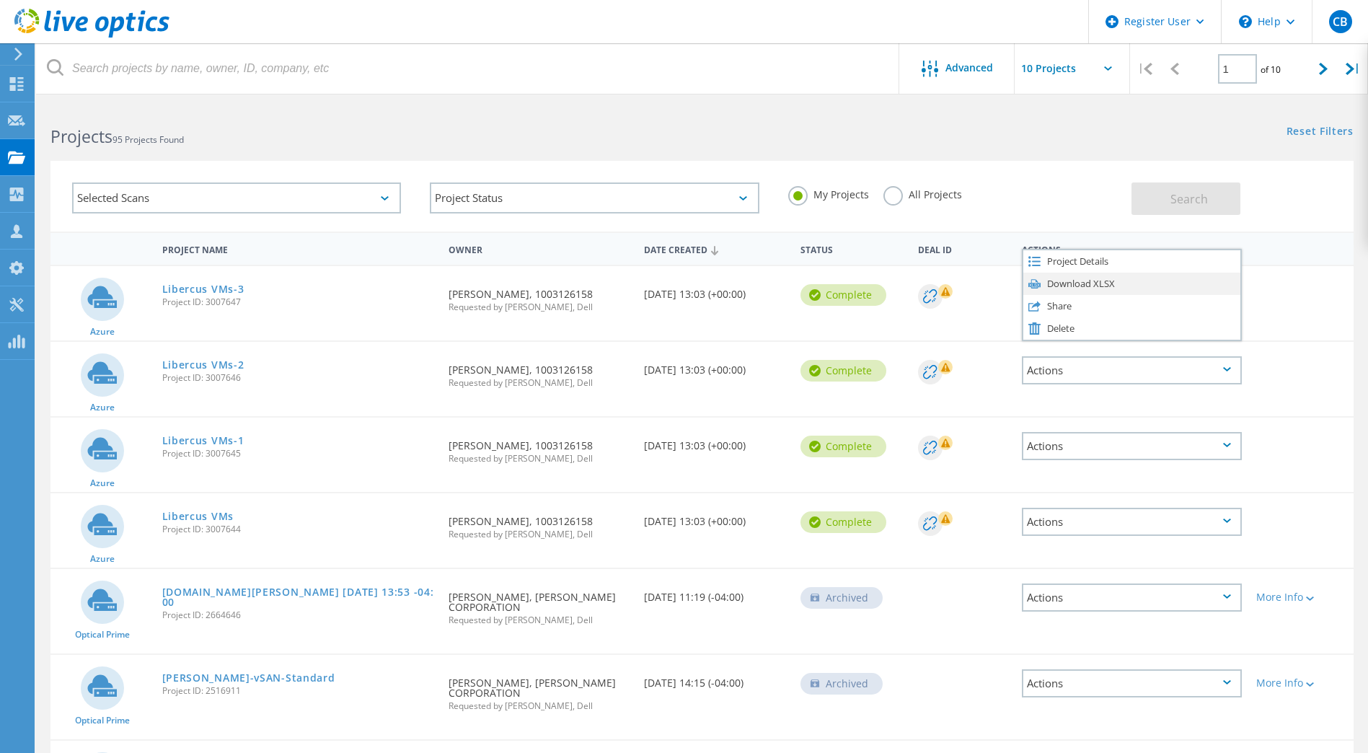
click at [1105, 285] on div "Download XLSX" at bounding box center [1131, 284] width 217 height 22
click at [931, 291] on icon at bounding box center [930, 296] width 14 height 14
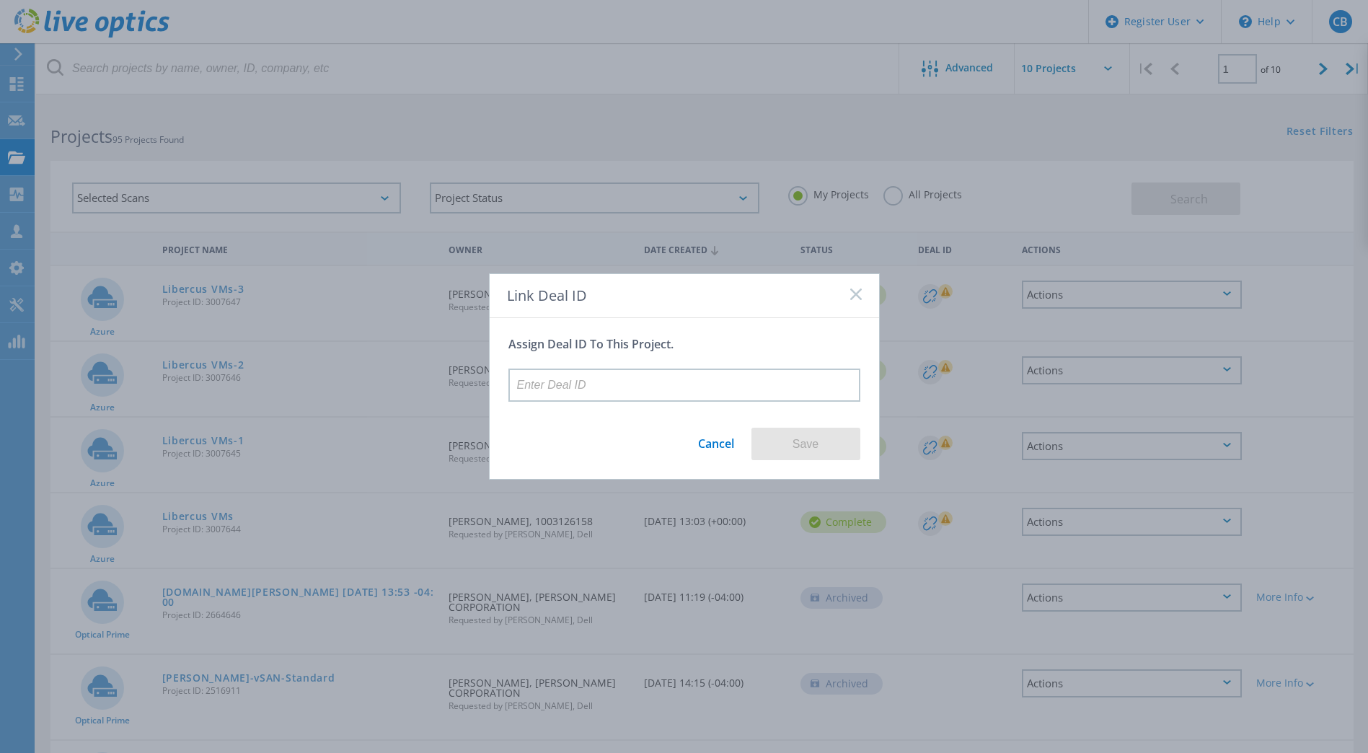
click at [857, 299] on icon at bounding box center [856, 294] width 12 height 12
